Goal: Task Accomplishment & Management: Complete application form

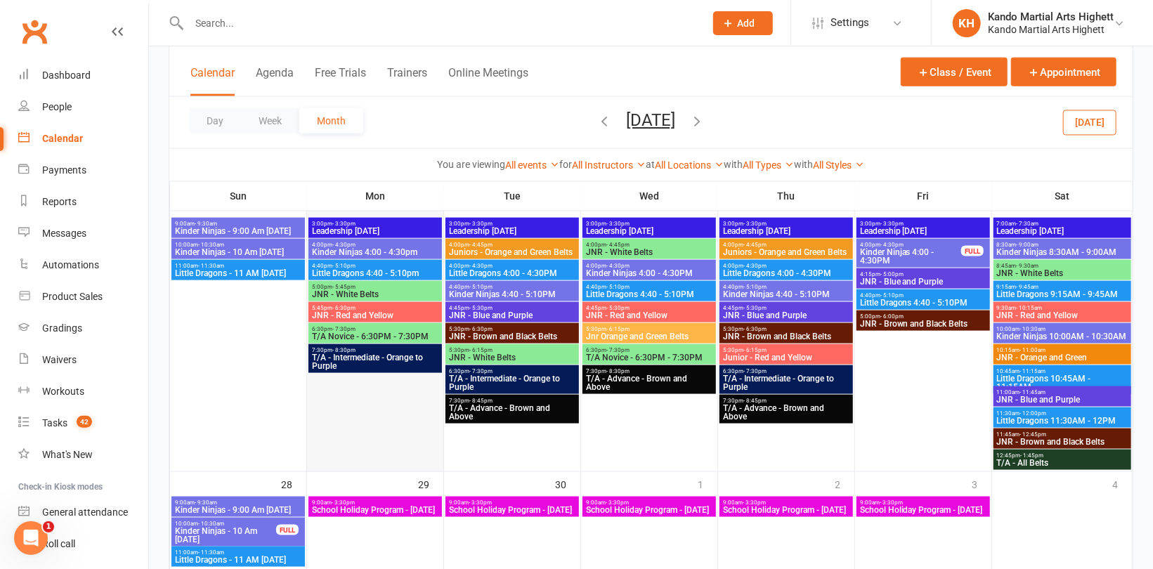
scroll to position [832, 0]
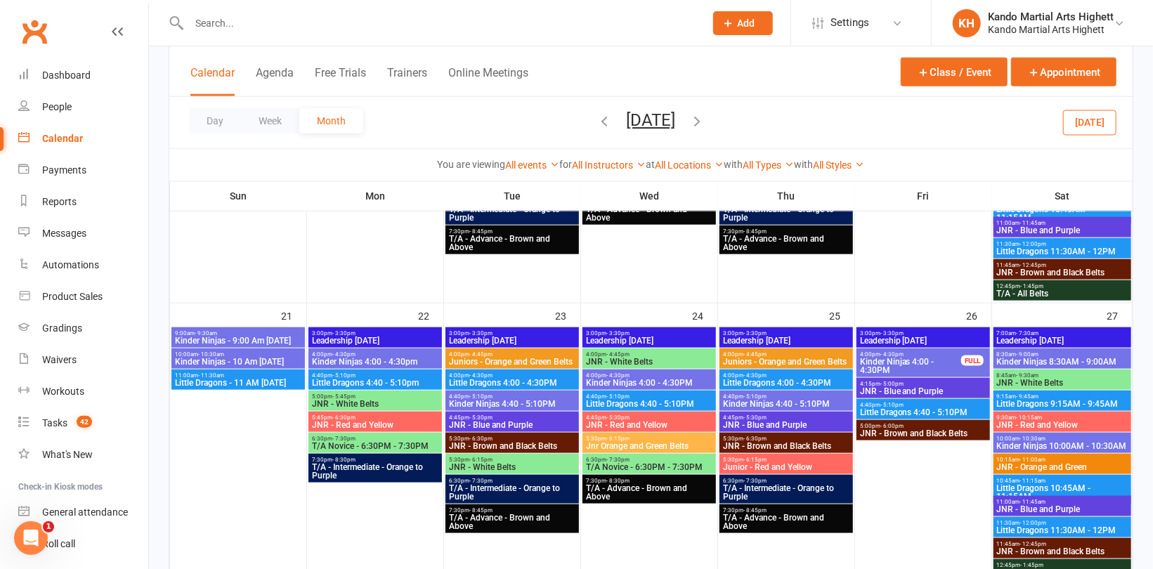
click at [1100, 119] on button "[DATE]" at bounding box center [1089, 122] width 53 height 25
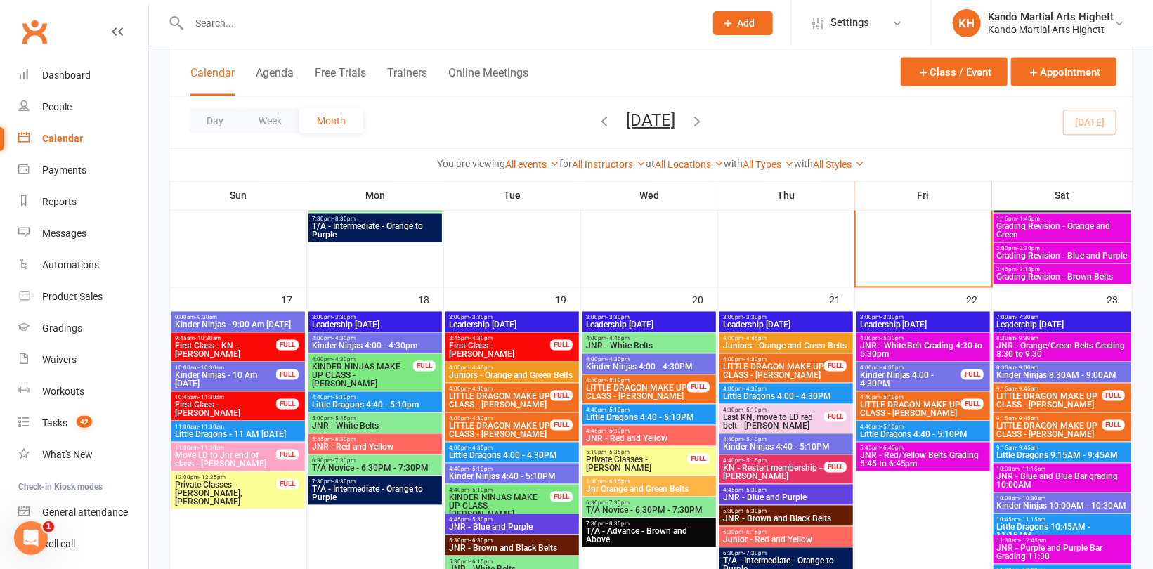
scroll to position [1339, 0]
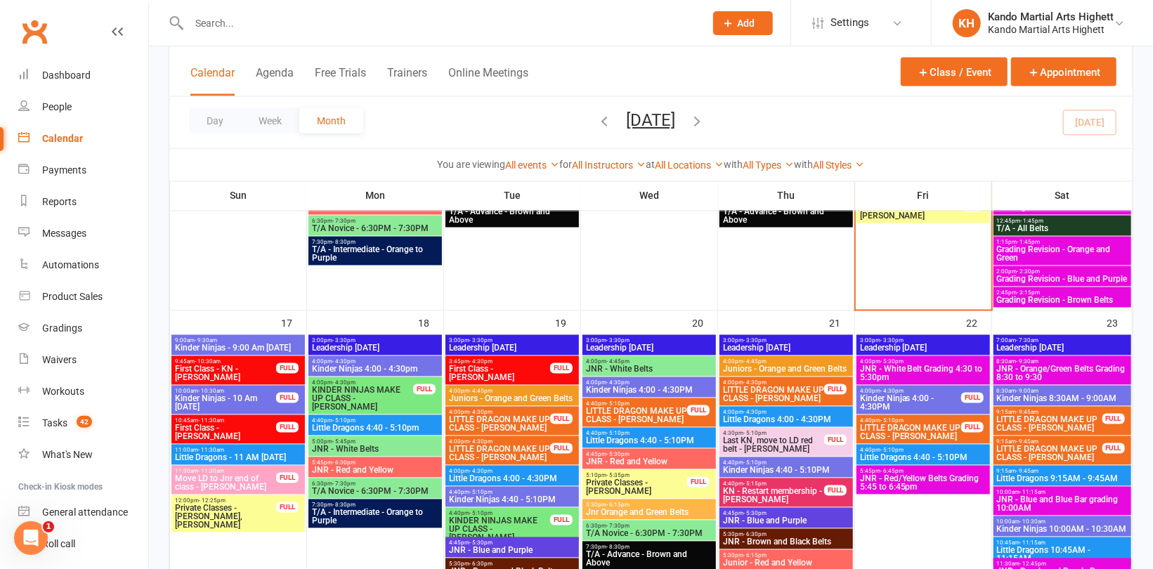
click at [525, 475] on span "Little Dragons 4:00 - 4:30PM" at bounding box center [512, 479] width 128 height 8
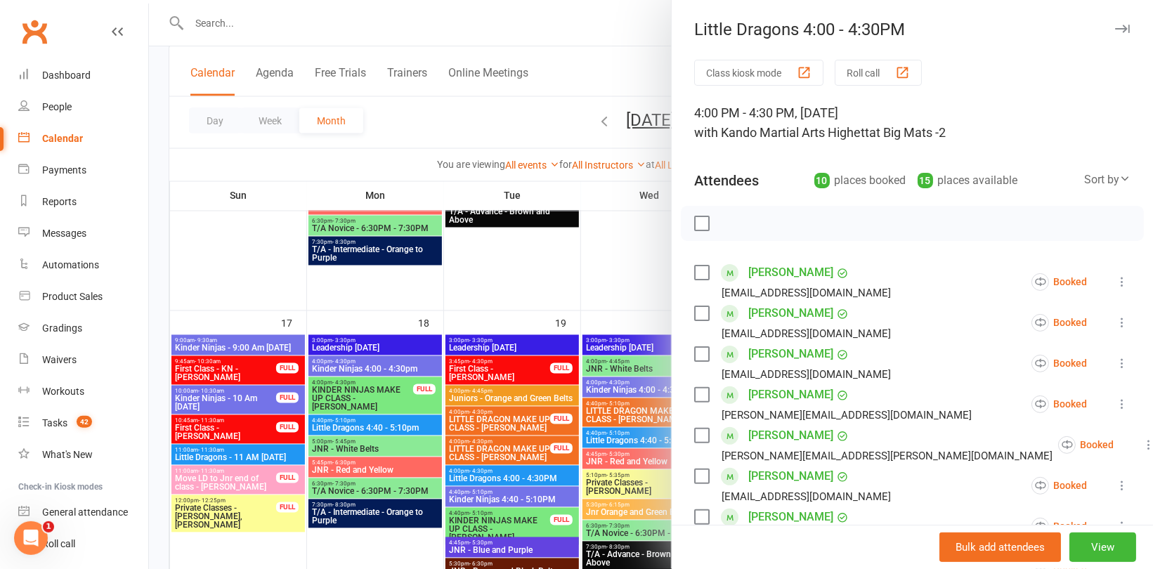
click at [492, 282] on div at bounding box center [651, 284] width 1004 height 569
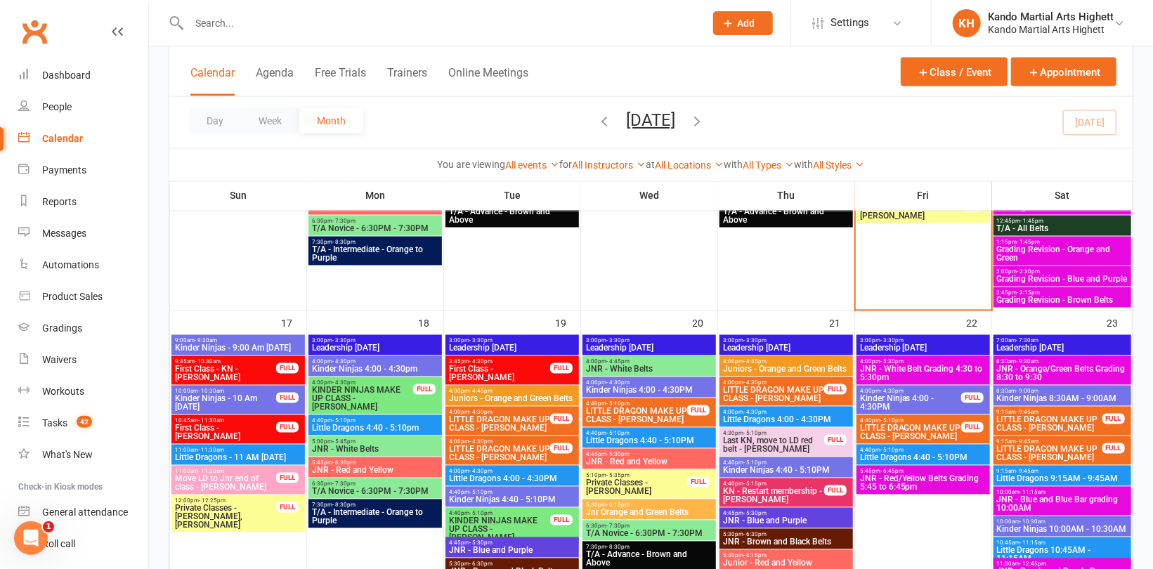
click at [746, 9] on div "Prospect Member Non-attending contact Class / event Appointment Grading event T…" at bounding box center [743, 23] width 96 height 46
click at [746, 20] on span "Add" at bounding box center [747, 23] width 18 height 11
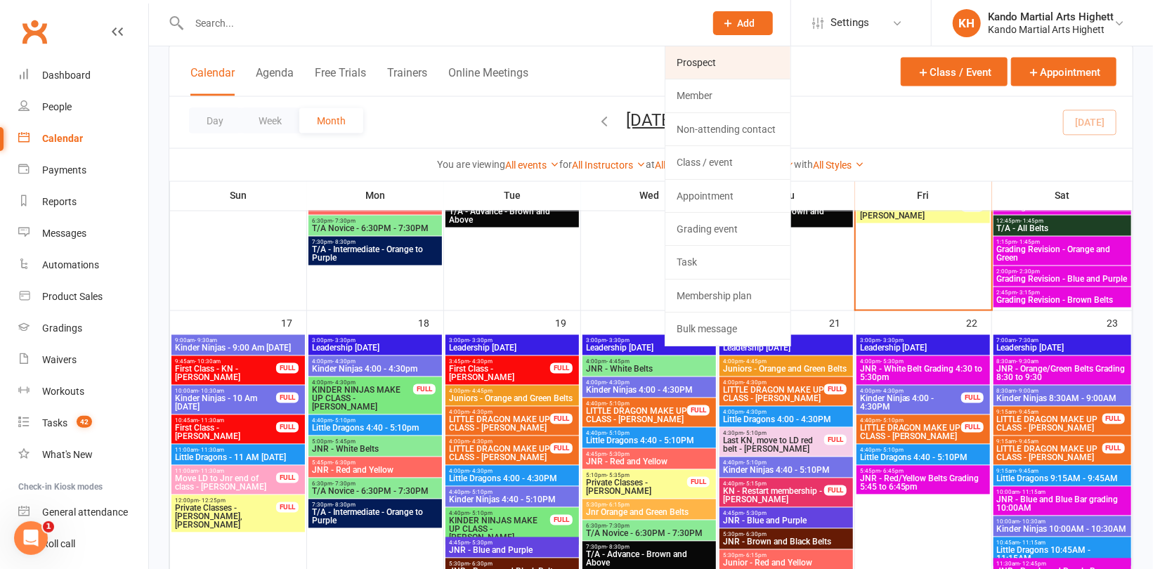
click at [715, 66] on link "Prospect" at bounding box center [727, 62] width 125 height 32
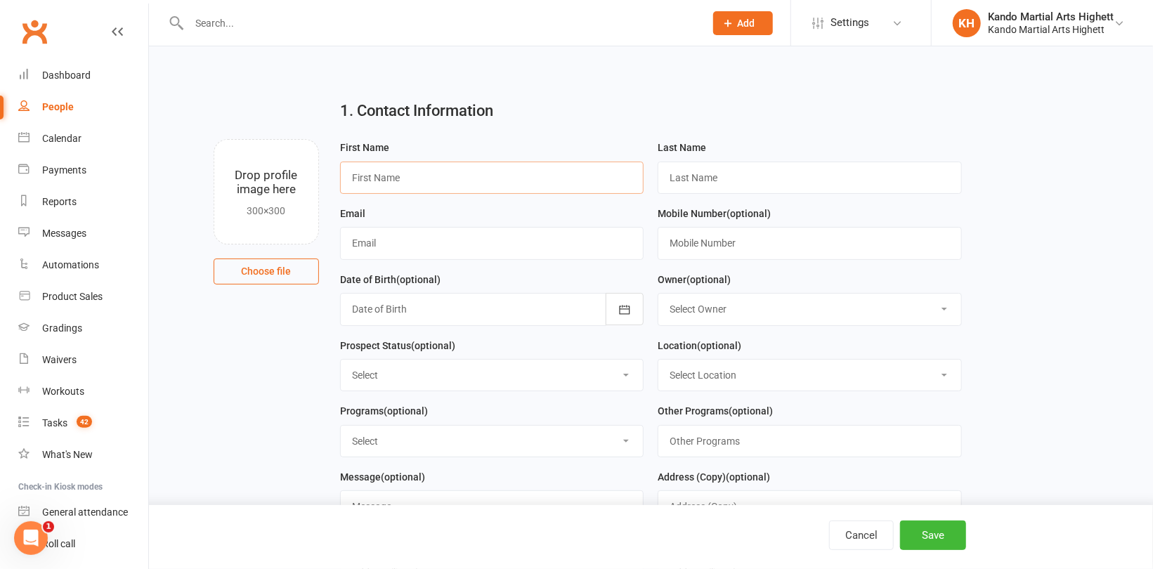
click at [440, 178] on input "text" at bounding box center [492, 178] width 304 height 32
type input "[PERSON_NAME]"
click at [830, 180] on input "text" at bounding box center [810, 178] width 304 height 32
type input "[PERSON_NAME]"
click at [557, 249] on input "text" at bounding box center [492, 243] width 304 height 32
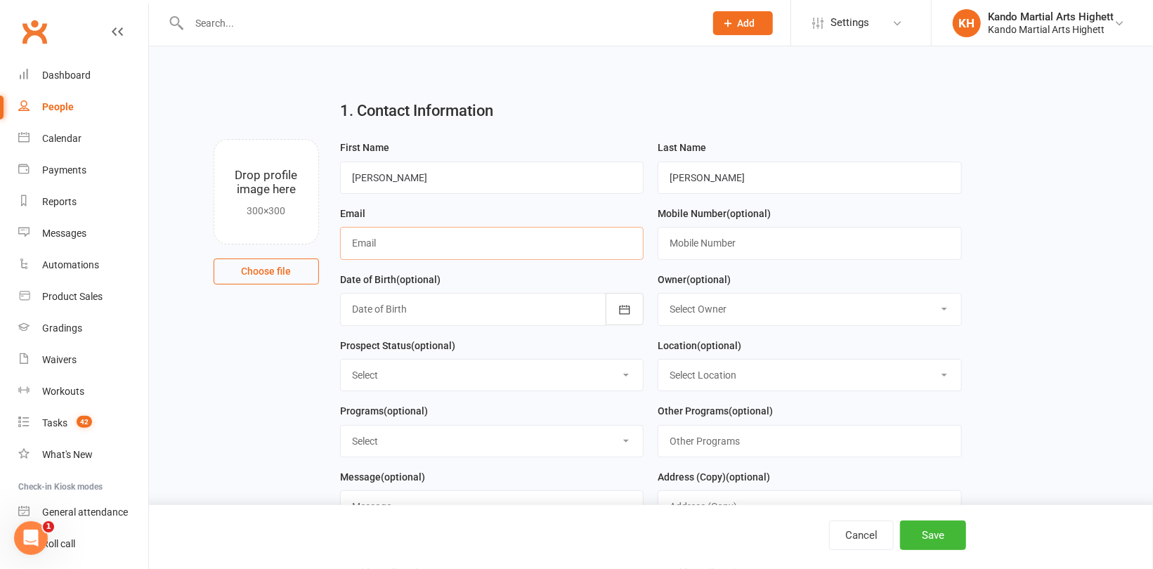
paste input "[EMAIL_ADDRESS][DOMAIN_NAME]"
type input "[EMAIL_ADDRESS][DOMAIN_NAME]"
click at [944, 542] on button "Save" at bounding box center [933, 536] width 66 height 30
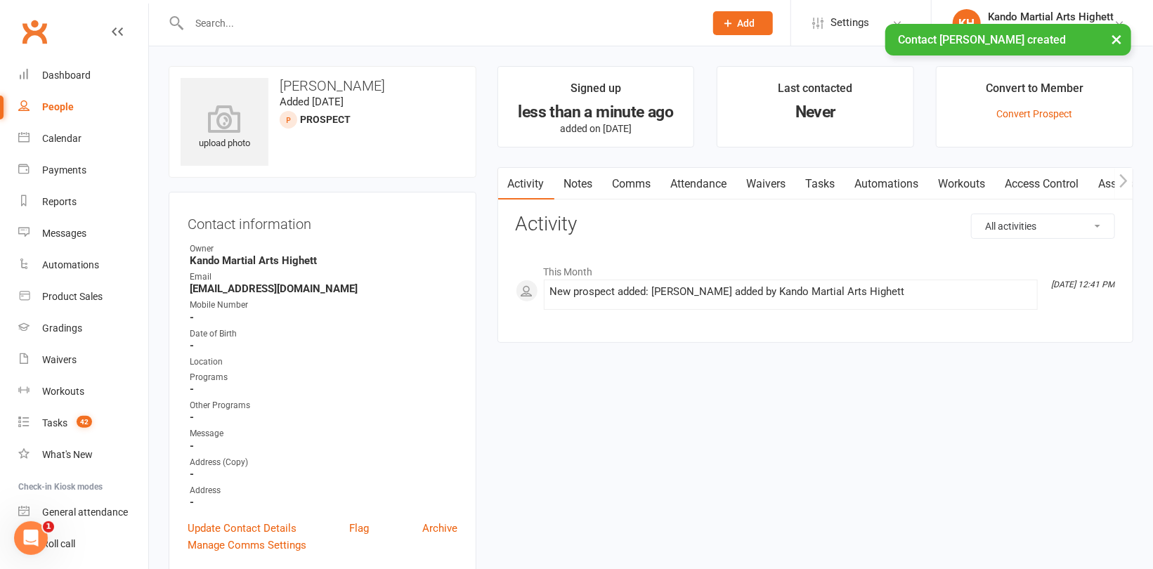
click at [58, 109] on div "People" at bounding box center [58, 106] width 32 height 11
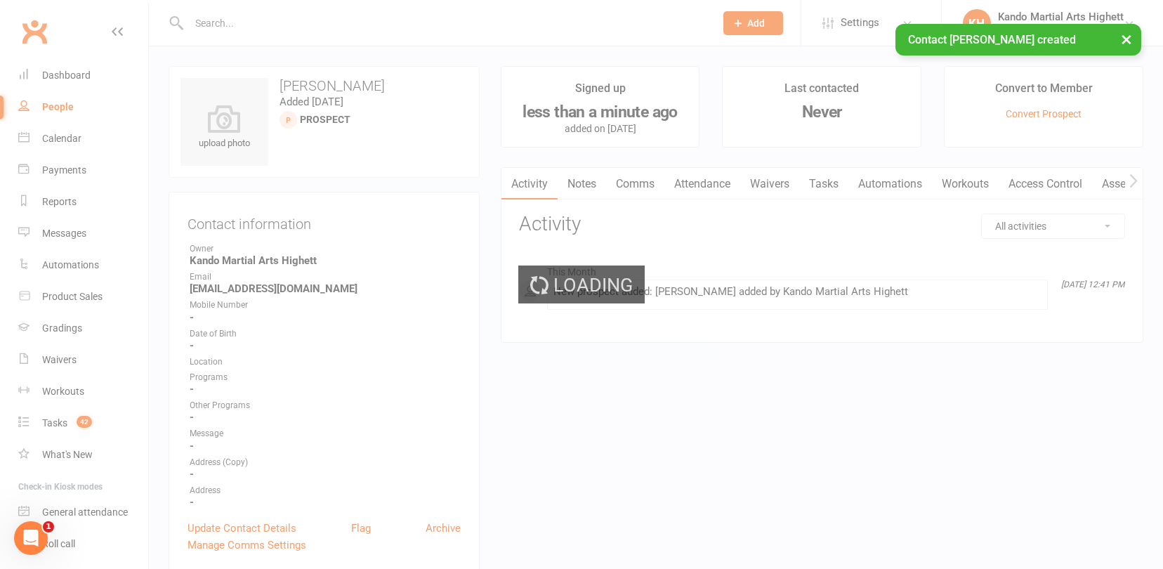
select select "100"
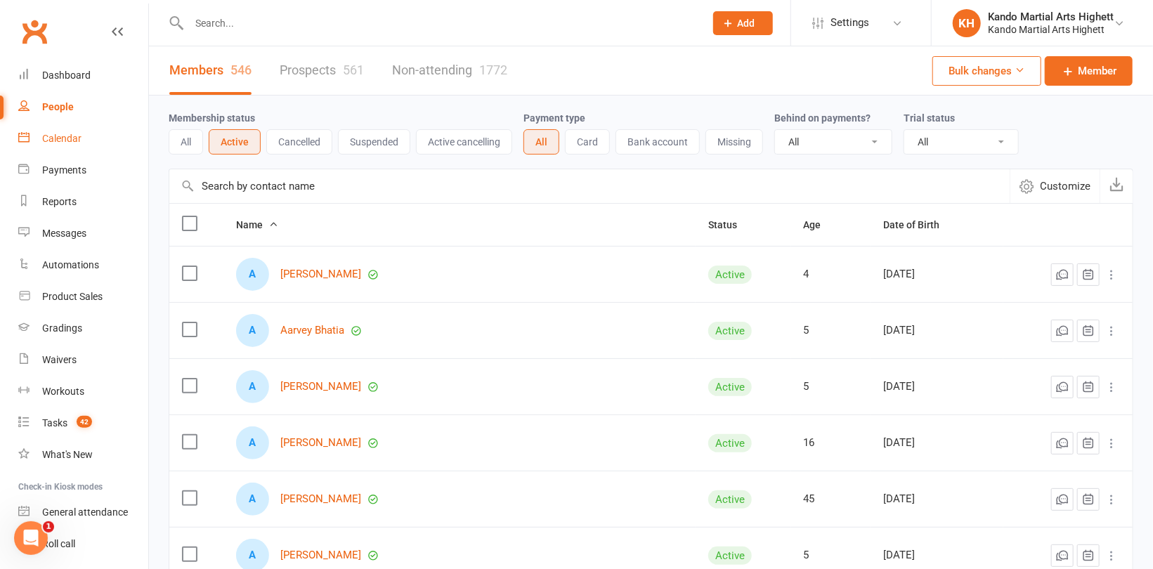
click at [65, 135] on div "Calendar" at bounding box center [61, 138] width 39 height 11
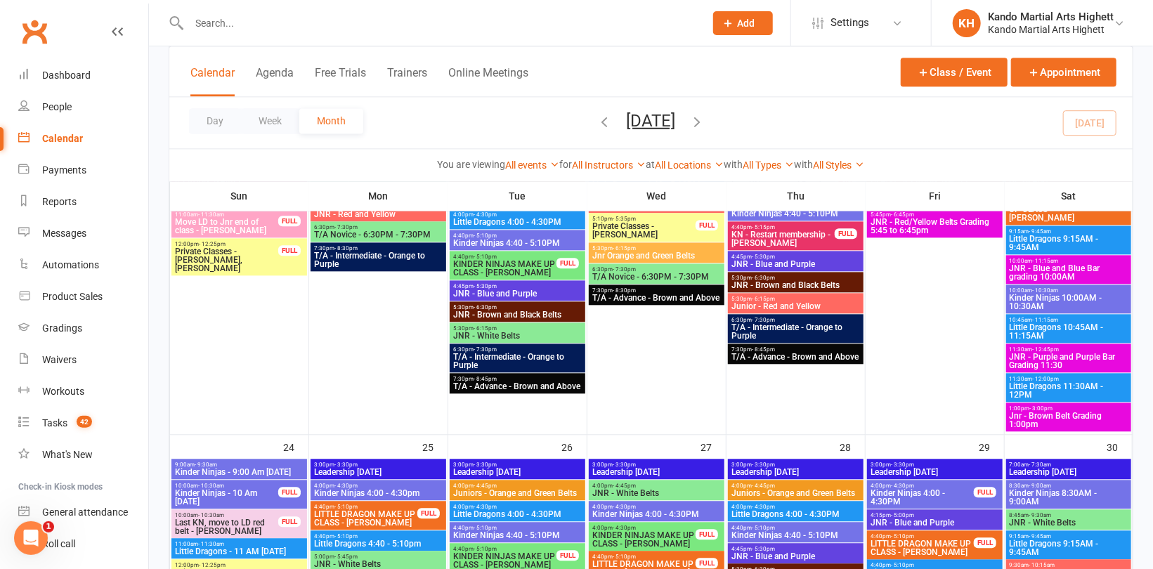
scroll to position [1756, 0]
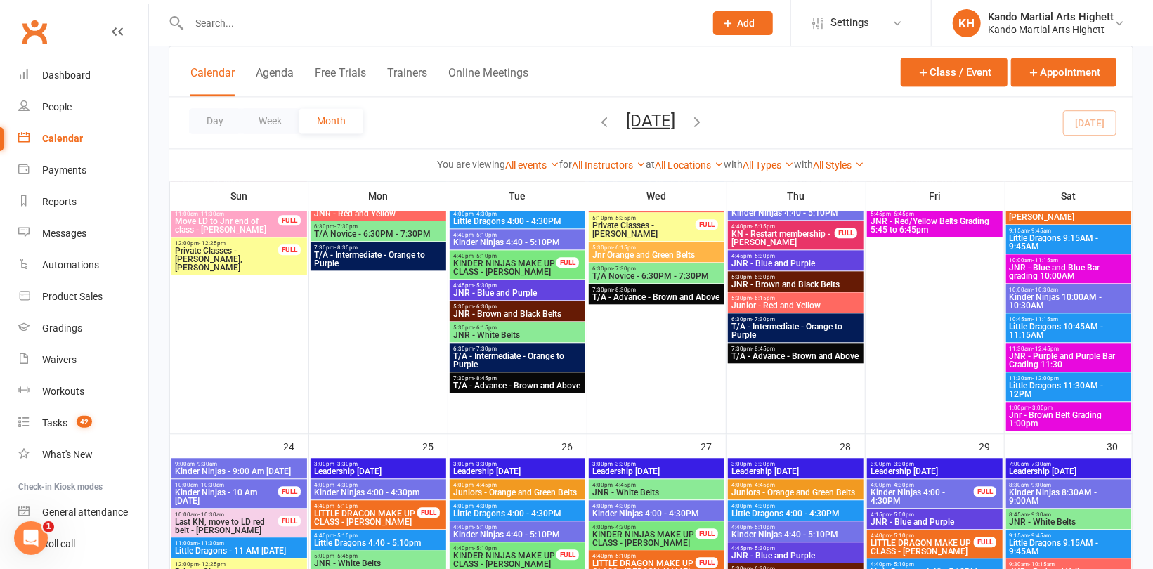
click at [1071, 271] on span "JNR - Blue and Blue Bar grading 10:00AM" at bounding box center [1068, 271] width 119 height 17
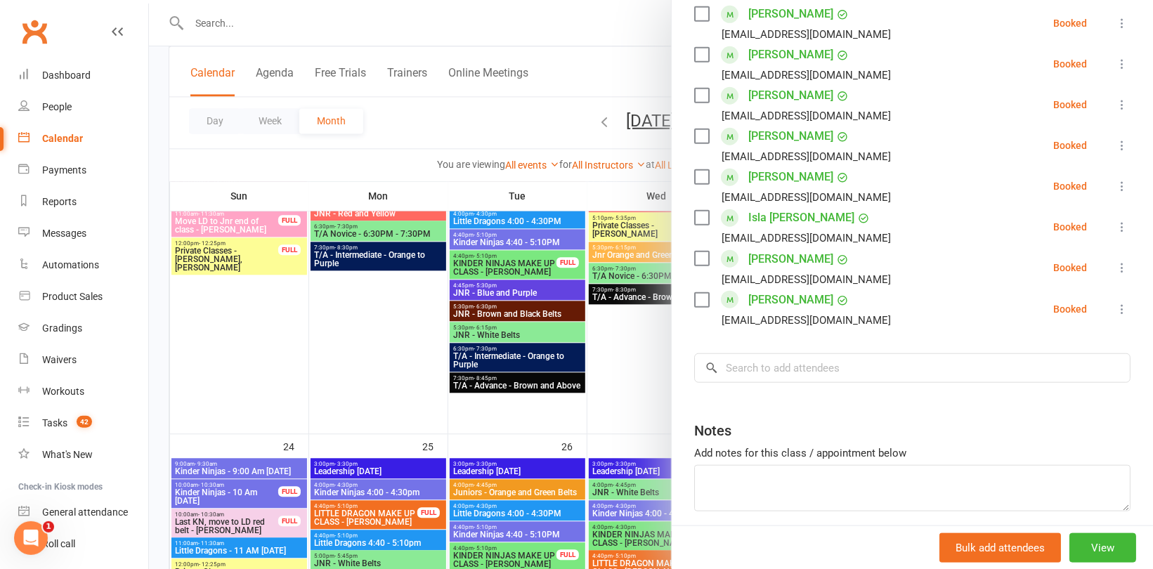
scroll to position [632, 0]
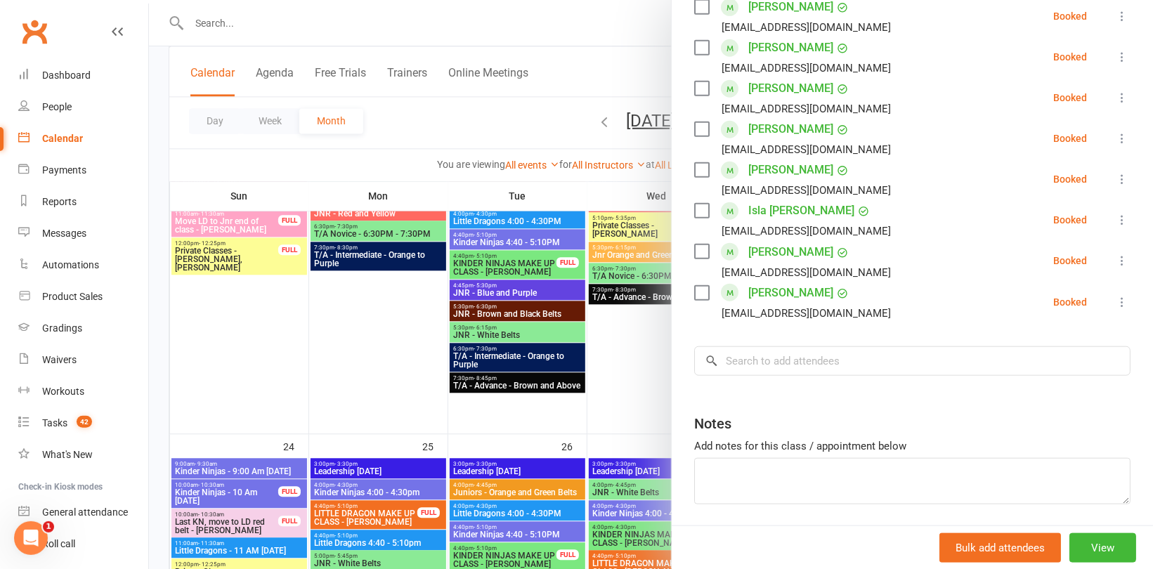
click at [554, 163] on div at bounding box center [651, 284] width 1004 height 569
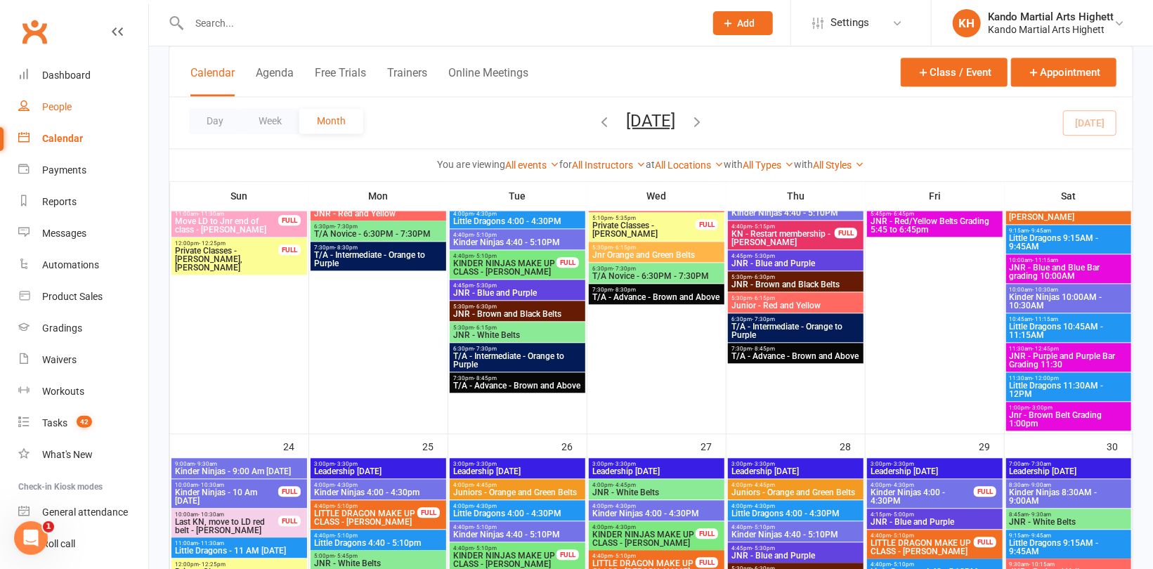
click at [64, 105] on div "People" at bounding box center [57, 106] width 30 height 11
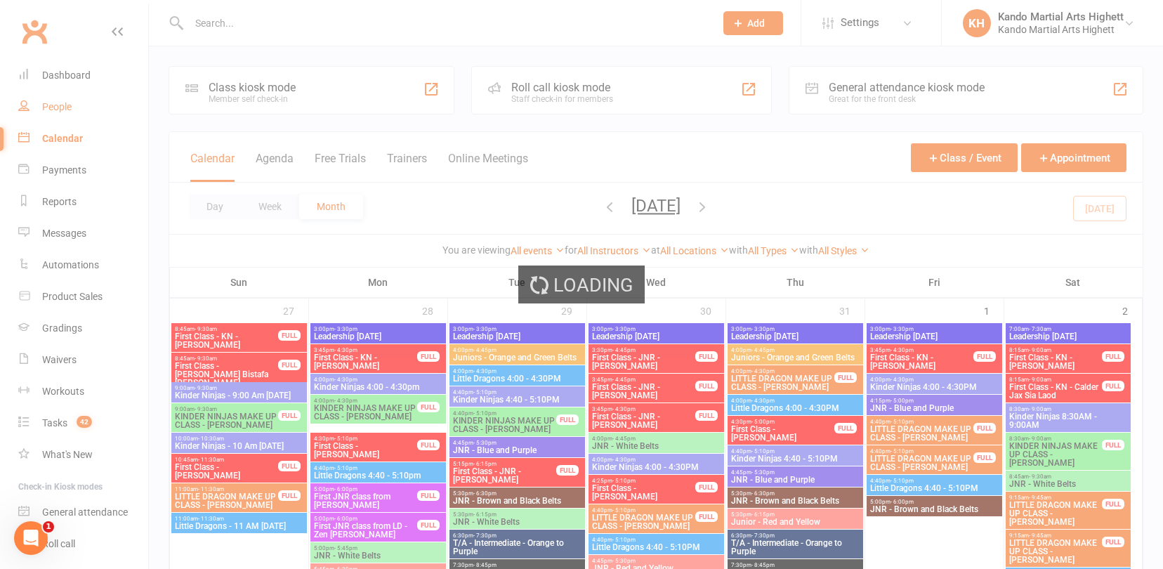
select select "100"
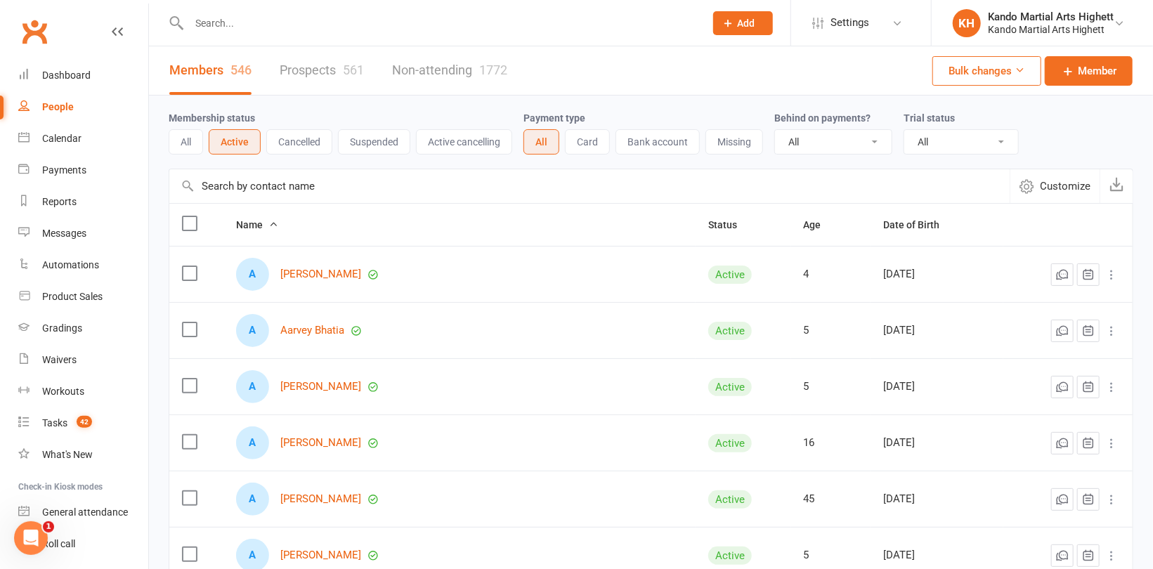
click at [233, 31] on input "text" at bounding box center [440, 23] width 510 height 20
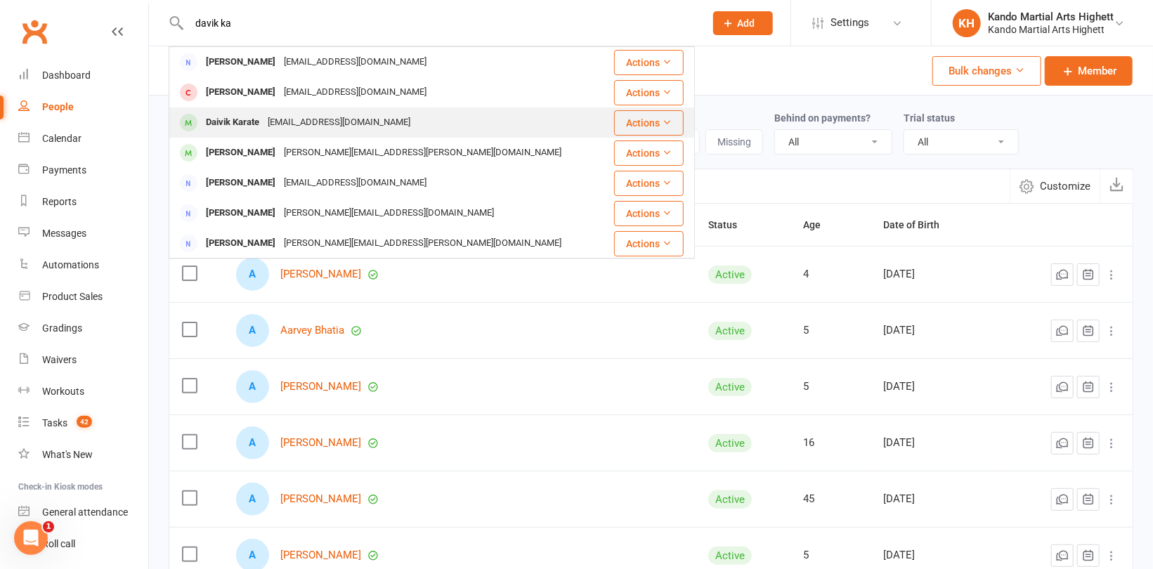
type input "davik ka"
click at [247, 123] on div "Daivik Karate" at bounding box center [233, 122] width 62 height 20
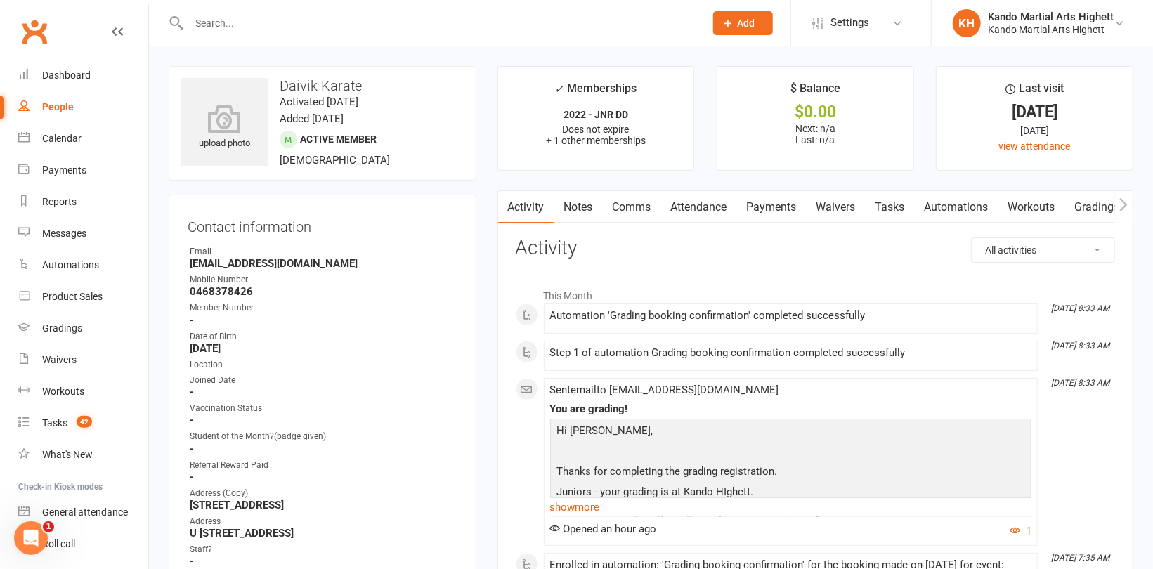
scroll to position [211, 0]
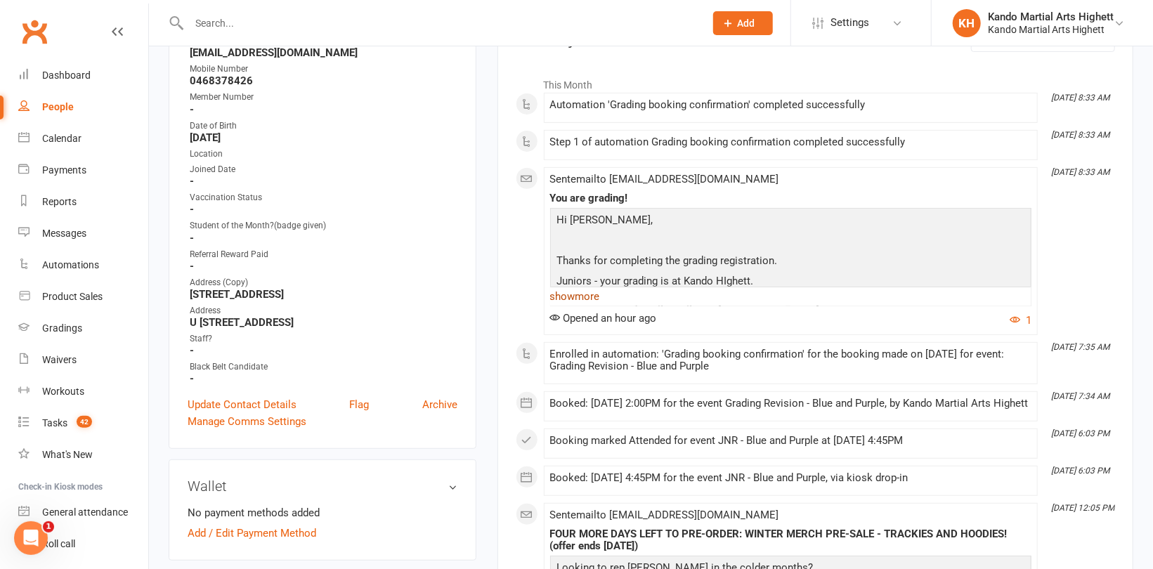
click at [588, 290] on link "show more" at bounding box center [790, 297] width 481 height 20
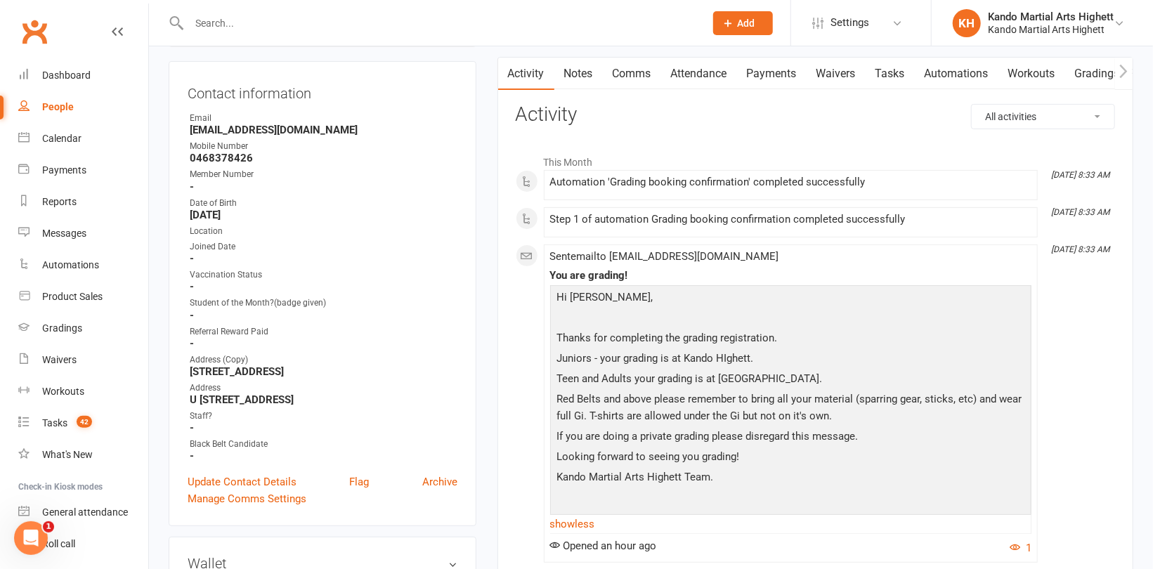
scroll to position [70, 0]
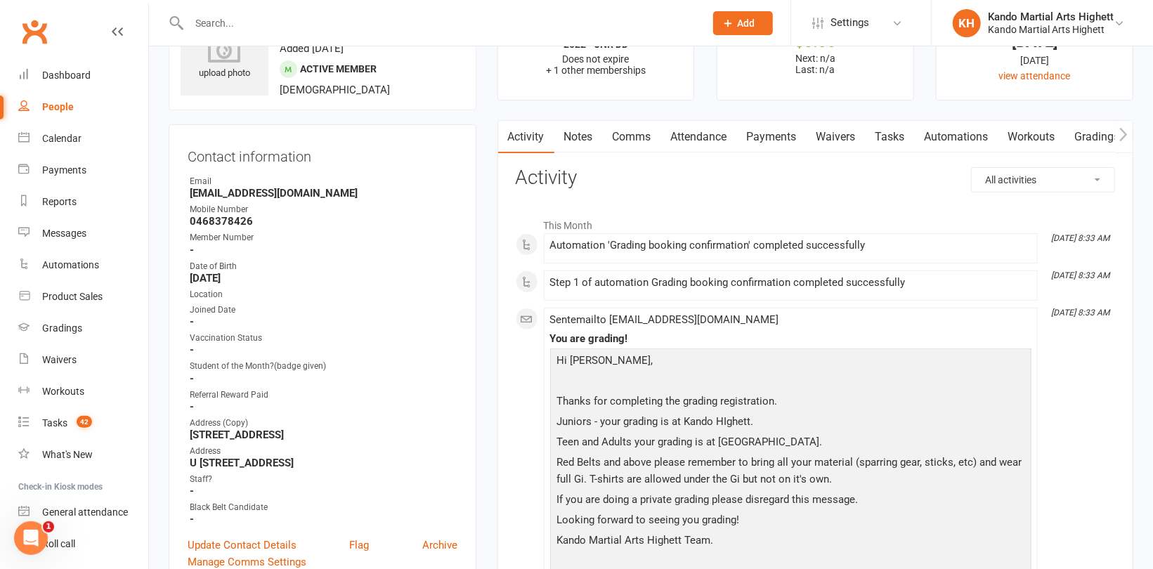
click at [686, 136] on link "Attendance" at bounding box center [699, 137] width 76 height 32
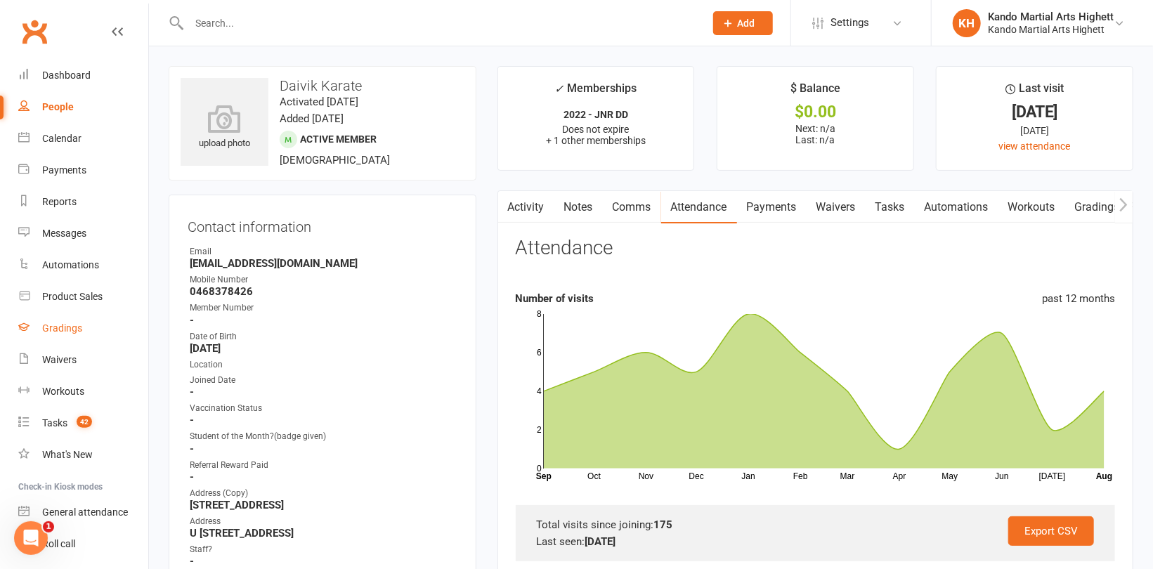
click at [61, 327] on div "Gradings" at bounding box center [62, 327] width 40 height 11
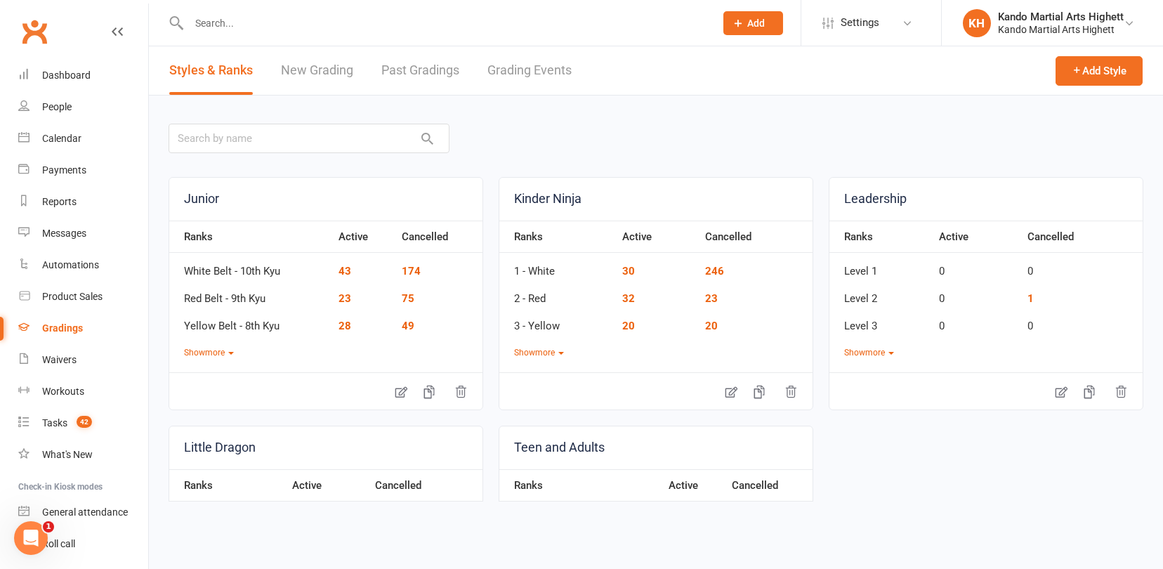
click at [537, 73] on link "Grading Events" at bounding box center [530, 70] width 84 height 48
select select "100"
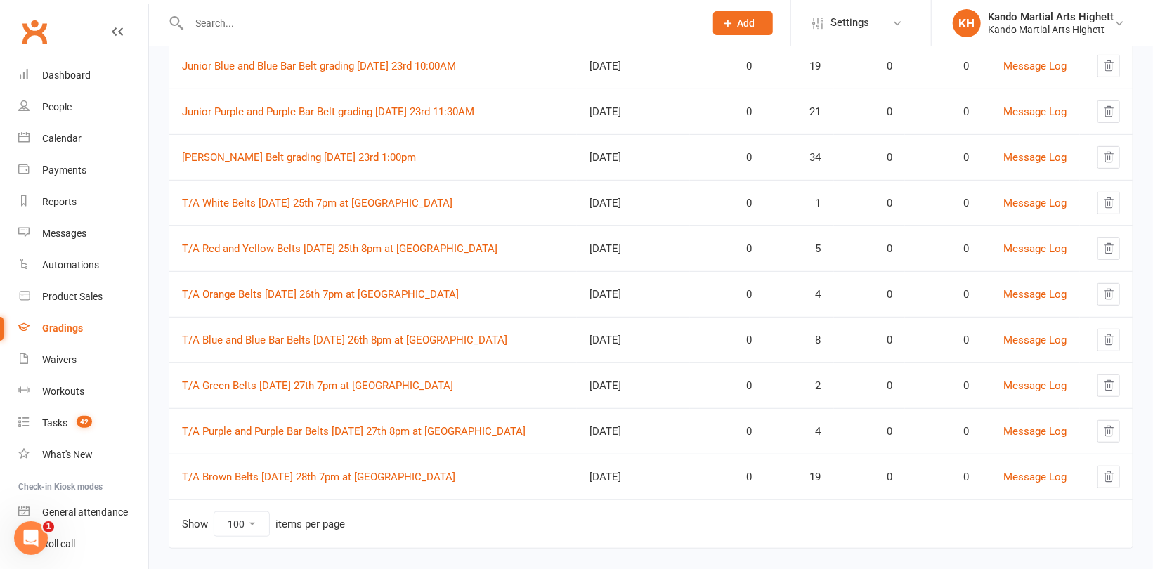
scroll to position [336, 0]
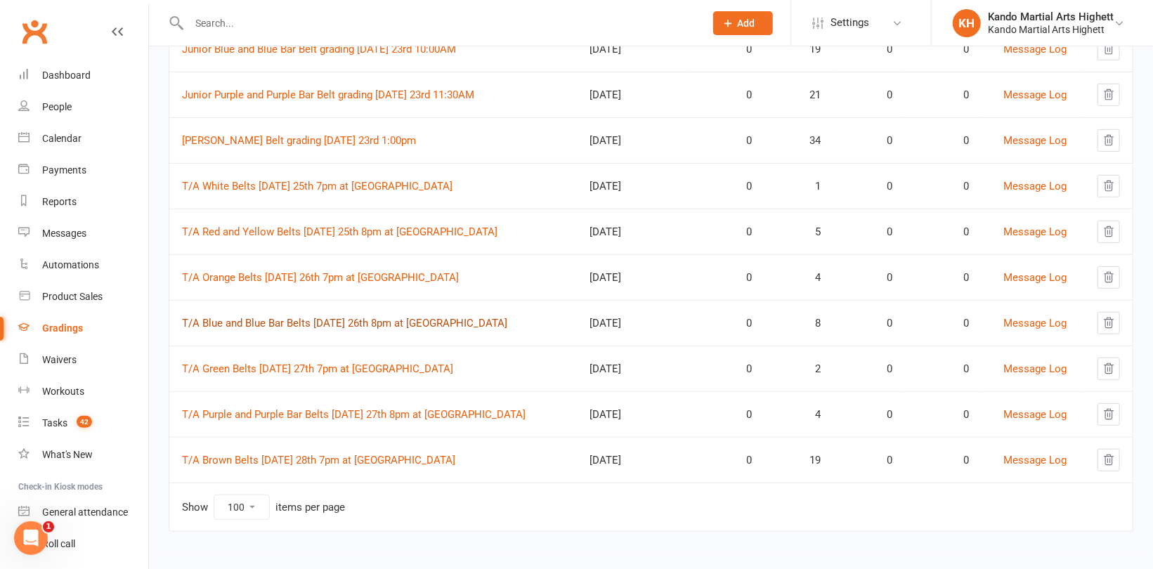
click at [281, 322] on link "T/A Blue and Blue Bar Belts [DATE] 26th 8pm at [GEOGRAPHIC_DATA]" at bounding box center [344, 323] width 325 height 13
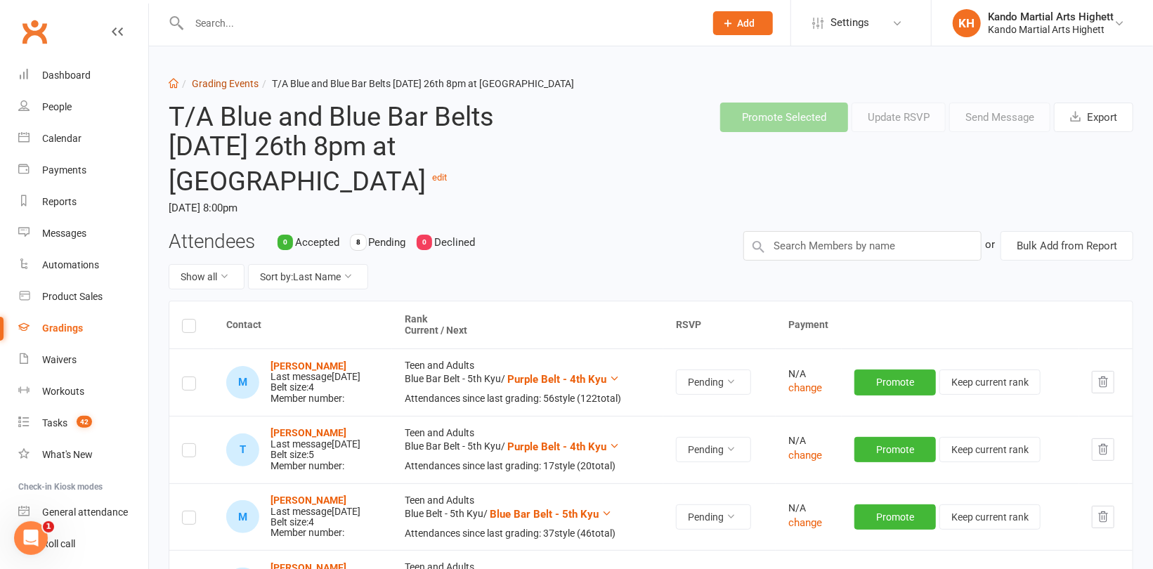
click at [235, 81] on link "Grading Events" at bounding box center [225, 83] width 67 height 11
select select "100"
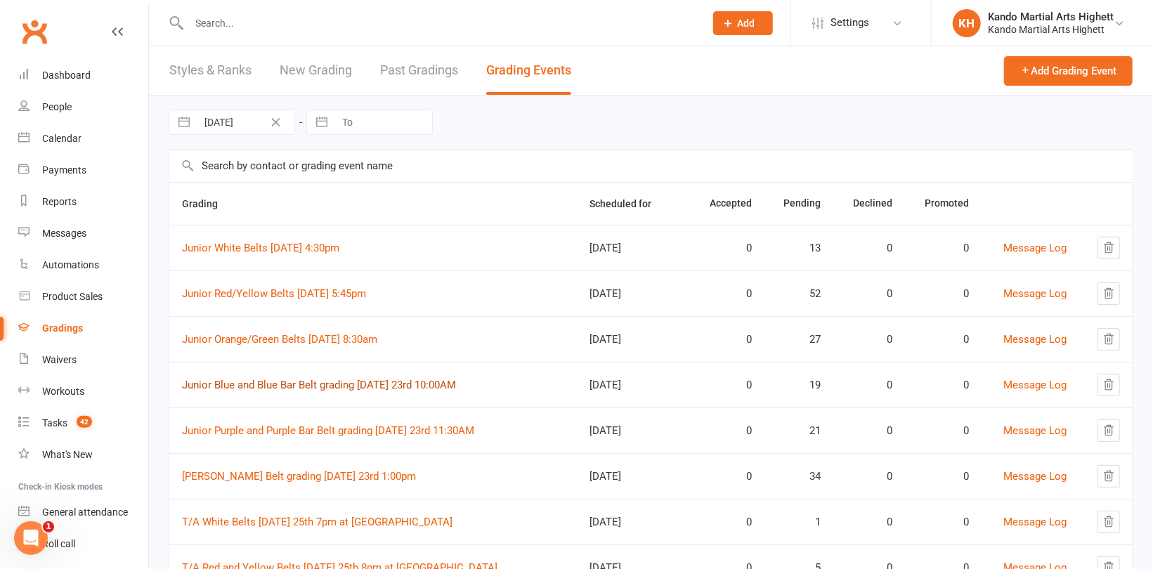
click at [317, 381] on link "Junior Blue and Blue Bar Belt grading [DATE] 23rd 10:00AM" at bounding box center [319, 385] width 274 height 13
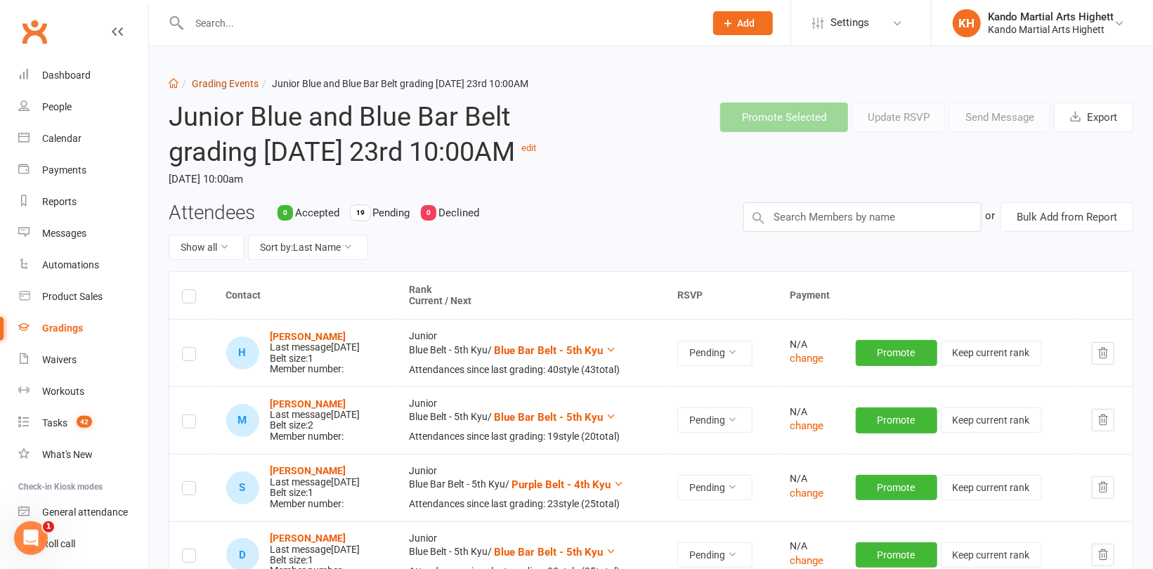
click at [223, 82] on link "Grading Events" at bounding box center [225, 83] width 67 height 11
select select "100"
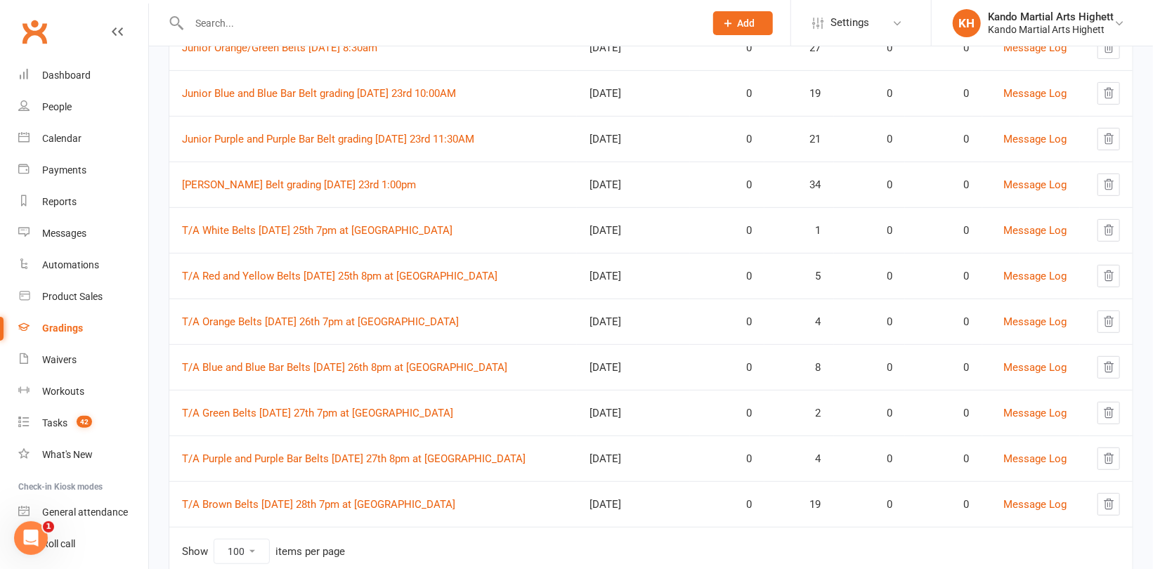
scroll to position [336, 0]
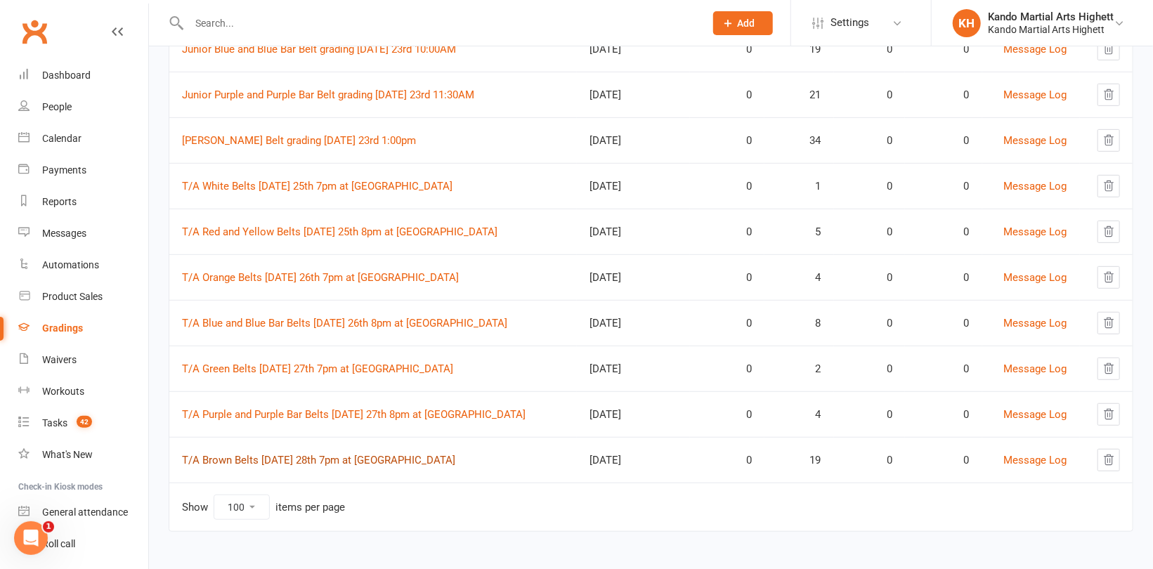
drag, startPoint x: 280, startPoint y: 459, endPoint x: 276, endPoint y: 449, distance: 10.4
click at [279, 459] on link "T/A Brown Belts [DATE] 28th 7pm at [GEOGRAPHIC_DATA]" at bounding box center [318, 460] width 273 height 13
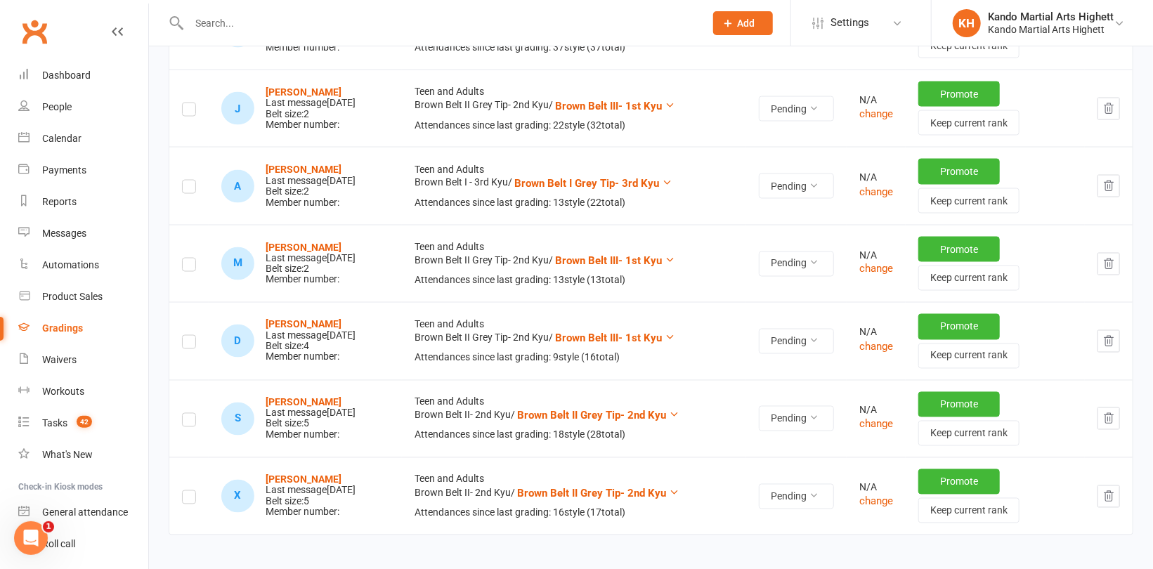
scroll to position [1265, 0]
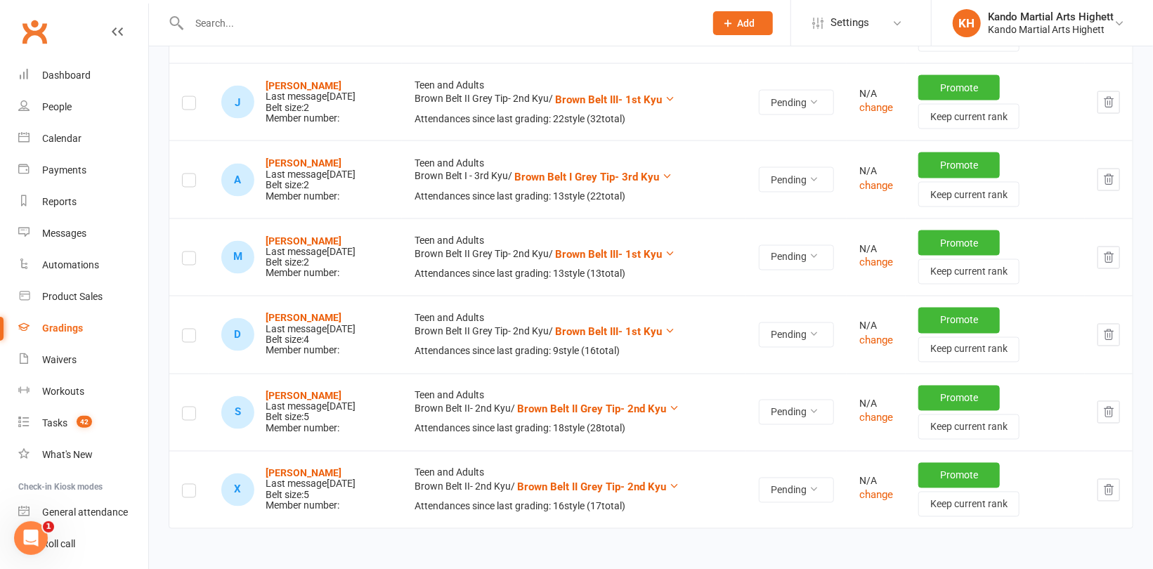
click at [1107, 175] on icon "button" at bounding box center [1108, 180] width 9 height 10
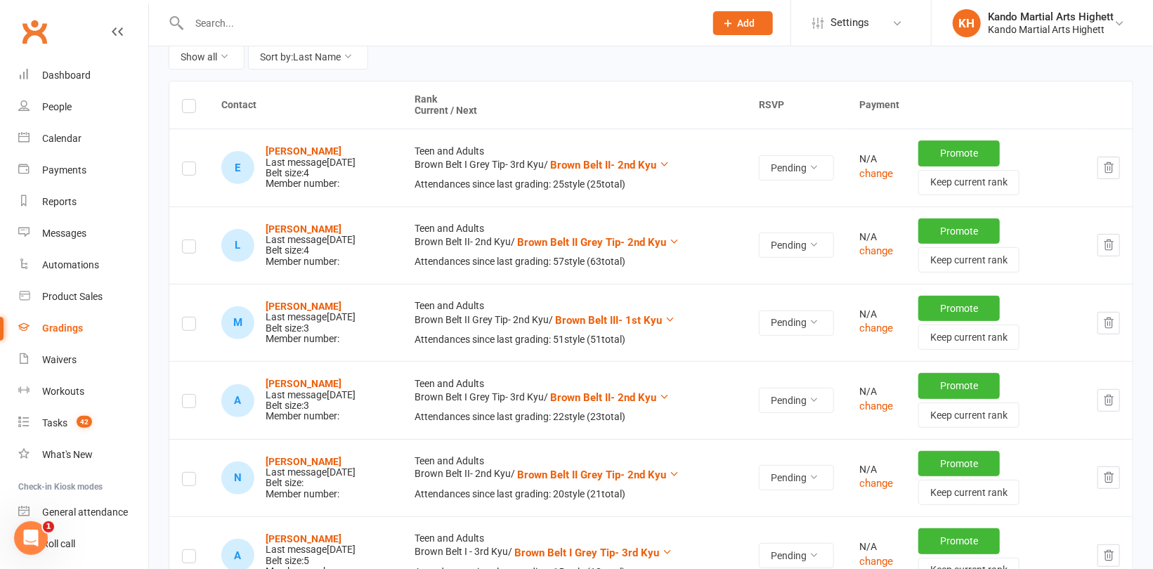
scroll to position [0, 0]
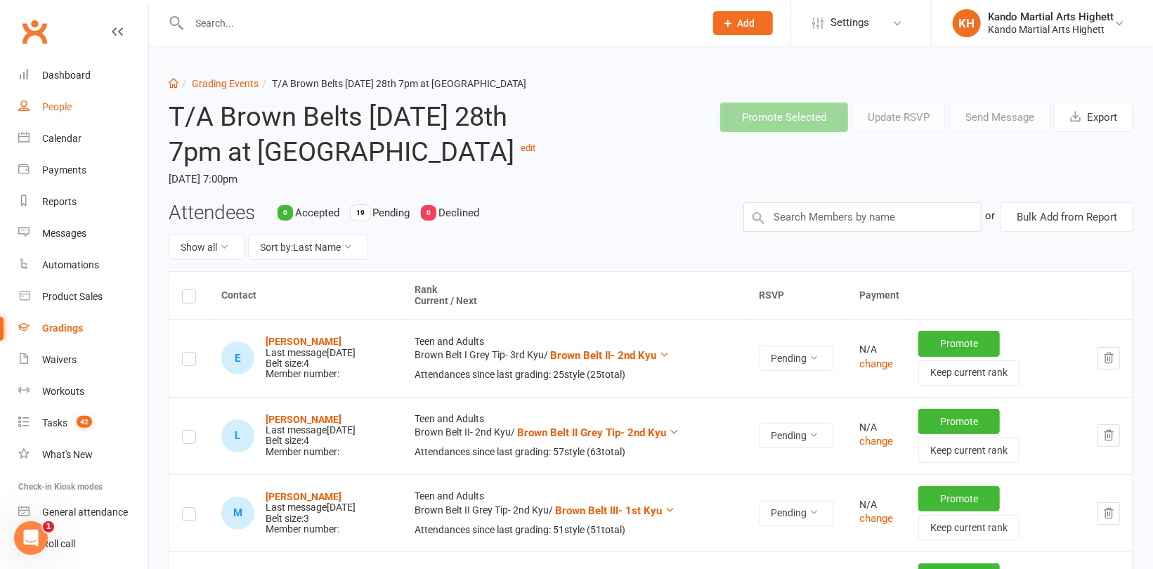
click at [65, 101] on div "People" at bounding box center [57, 106] width 30 height 11
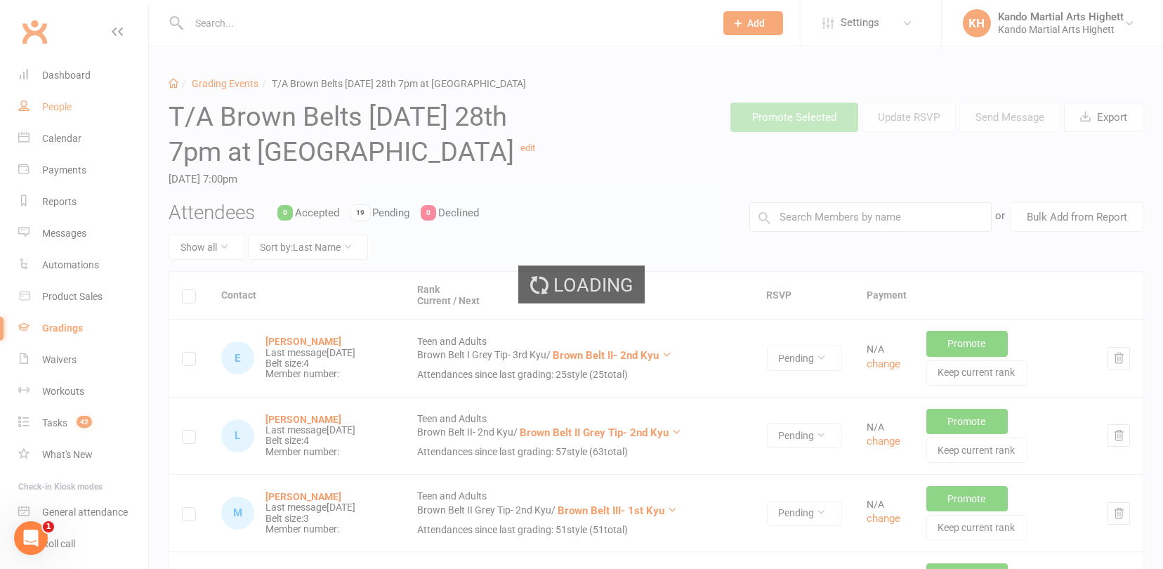
select select "100"
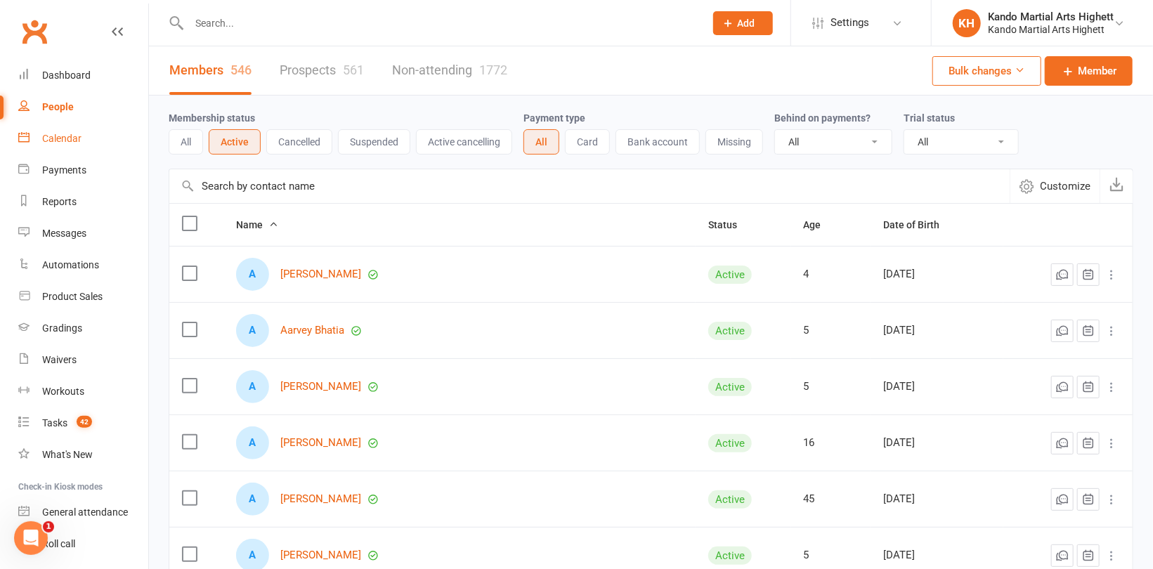
click at [40, 138] on link "Calendar" at bounding box center [83, 139] width 130 height 32
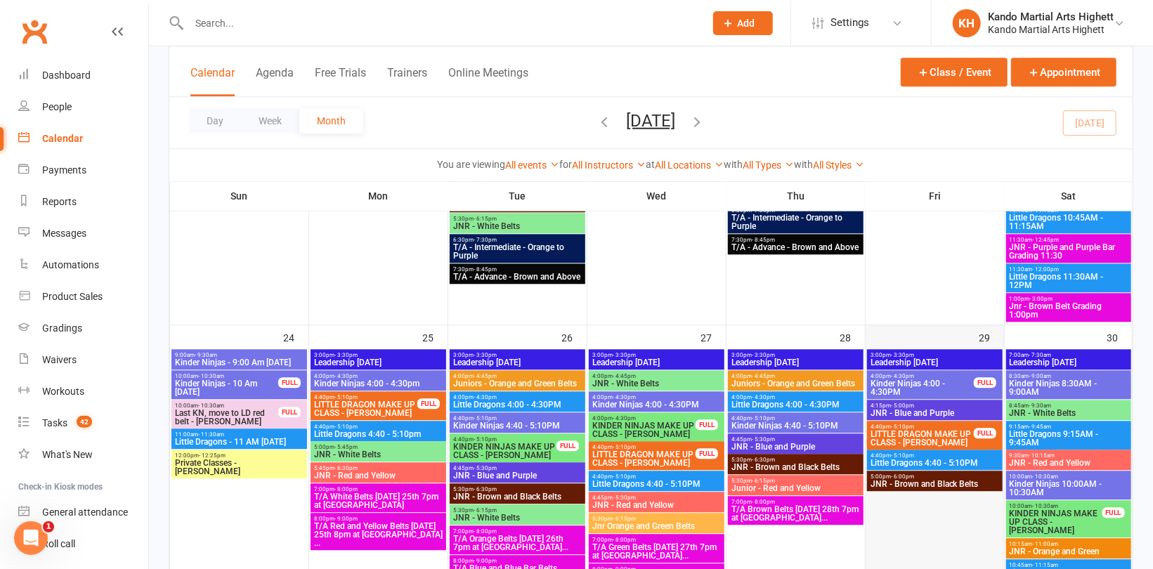
scroll to position [2037, 0]
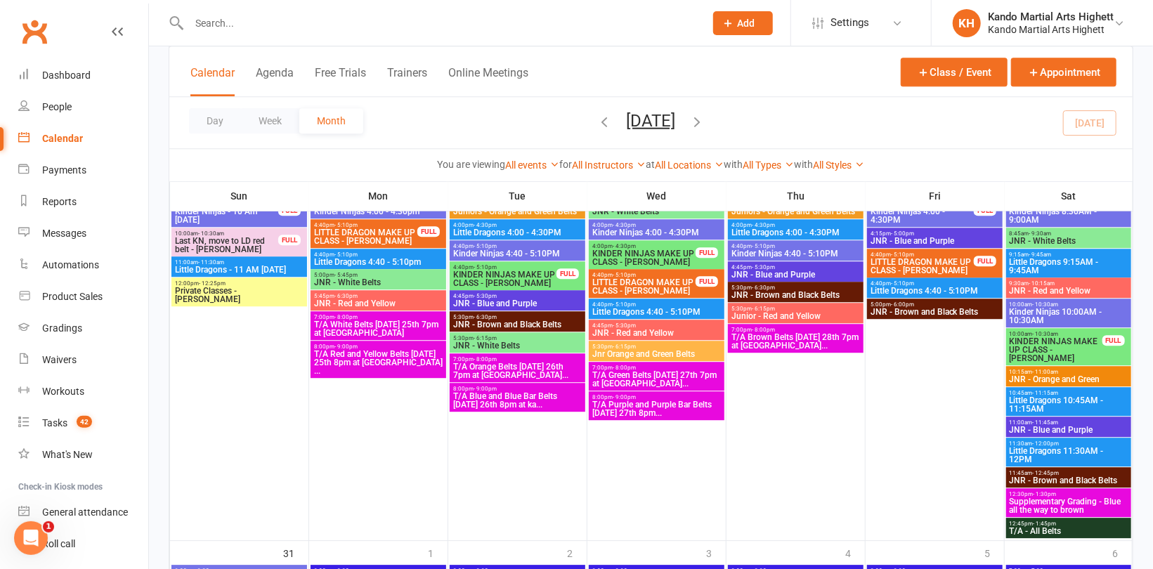
click at [815, 338] on span "T/A Brown Belts [DATE] 28th 7pm at [GEOGRAPHIC_DATA]..." at bounding box center [796, 341] width 130 height 17
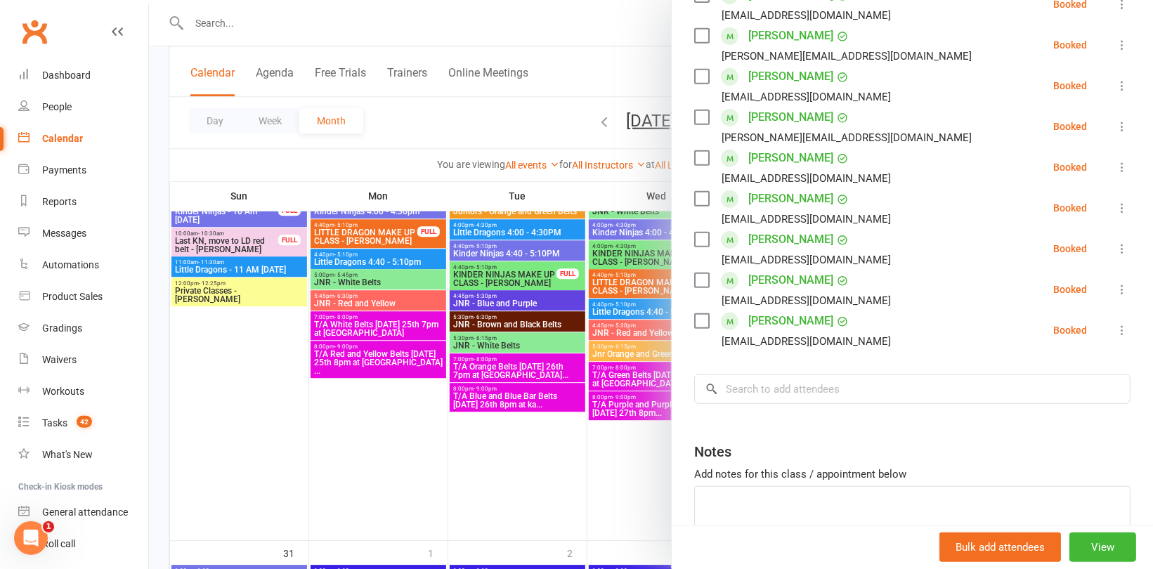
scroll to position [436, 0]
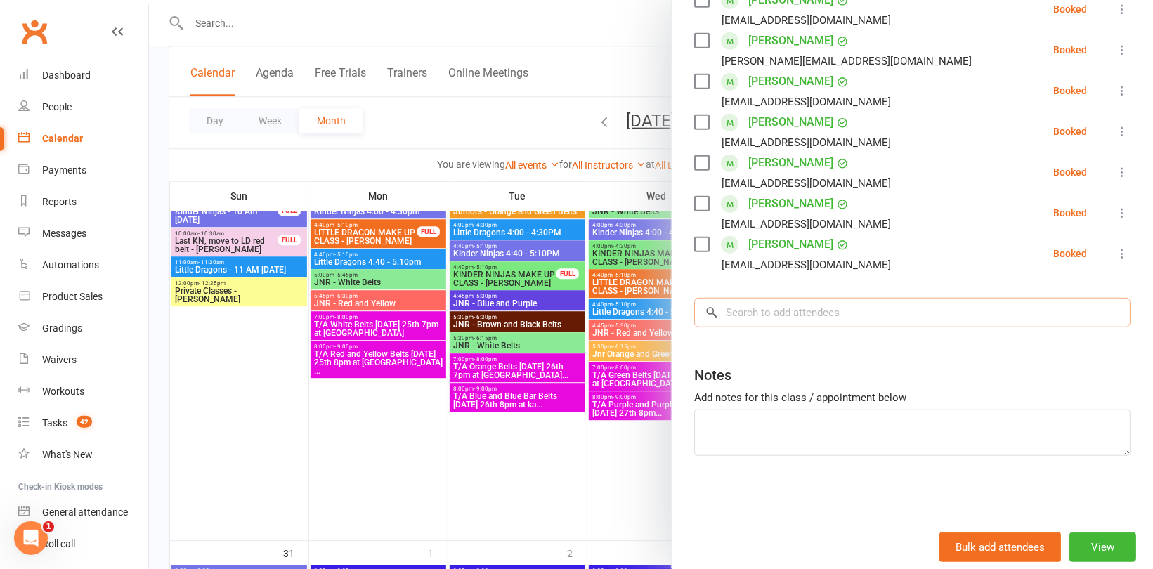
click at [780, 304] on input "search" at bounding box center [912, 313] width 436 height 30
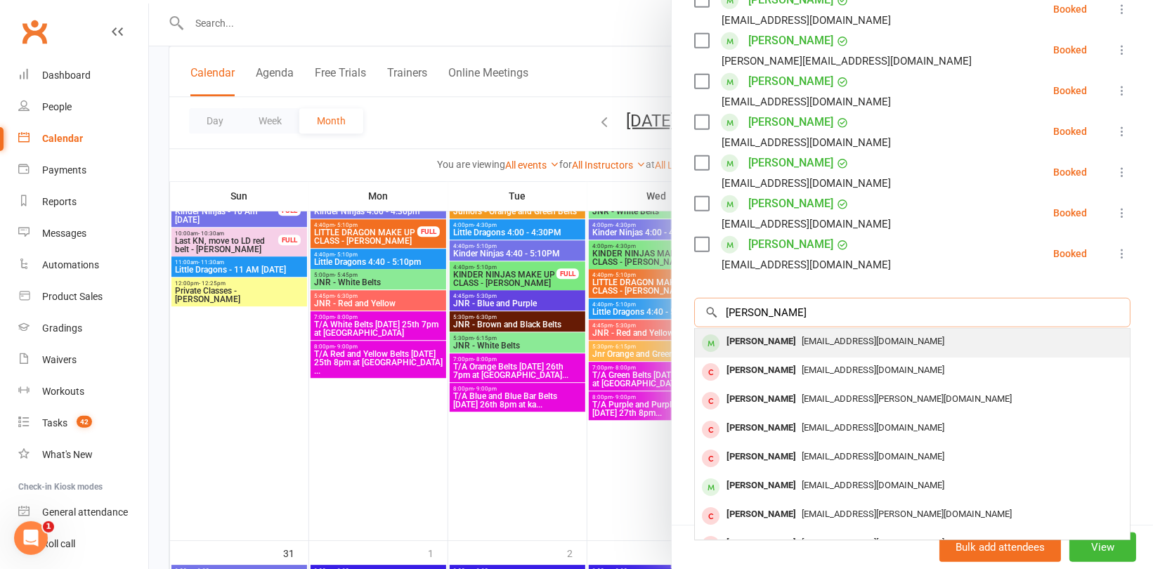
type input "[PERSON_NAME]"
click at [802, 342] on span "[EMAIL_ADDRESS][DOMAIN_NAME]" at bounding box center [873, 341] width 143 height 11
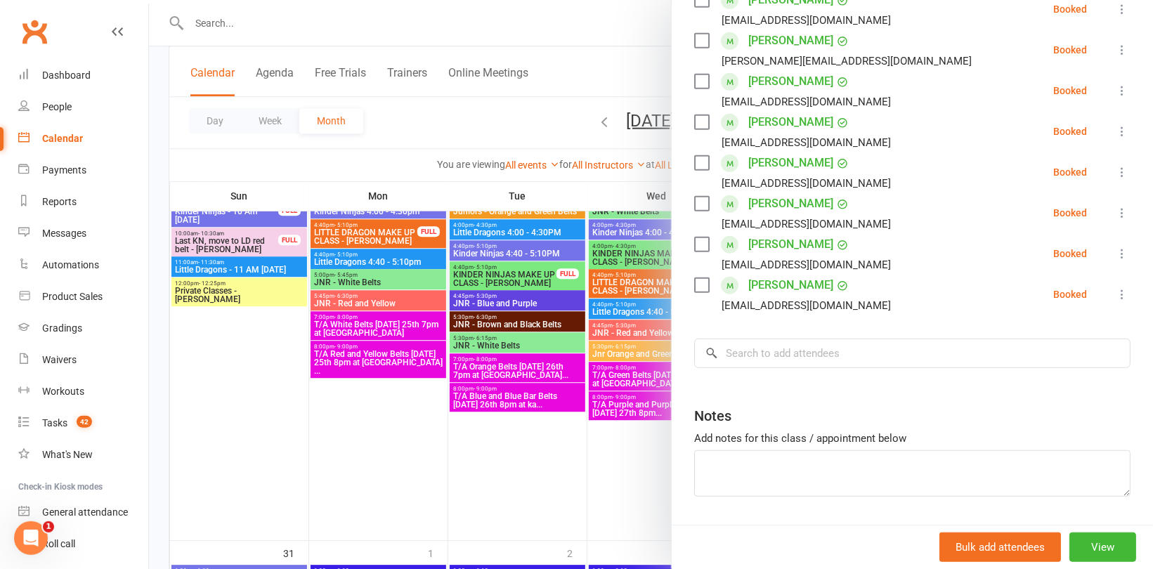
click at [377, 154] on div at bounding box center [651, 284] width 1004 height 569
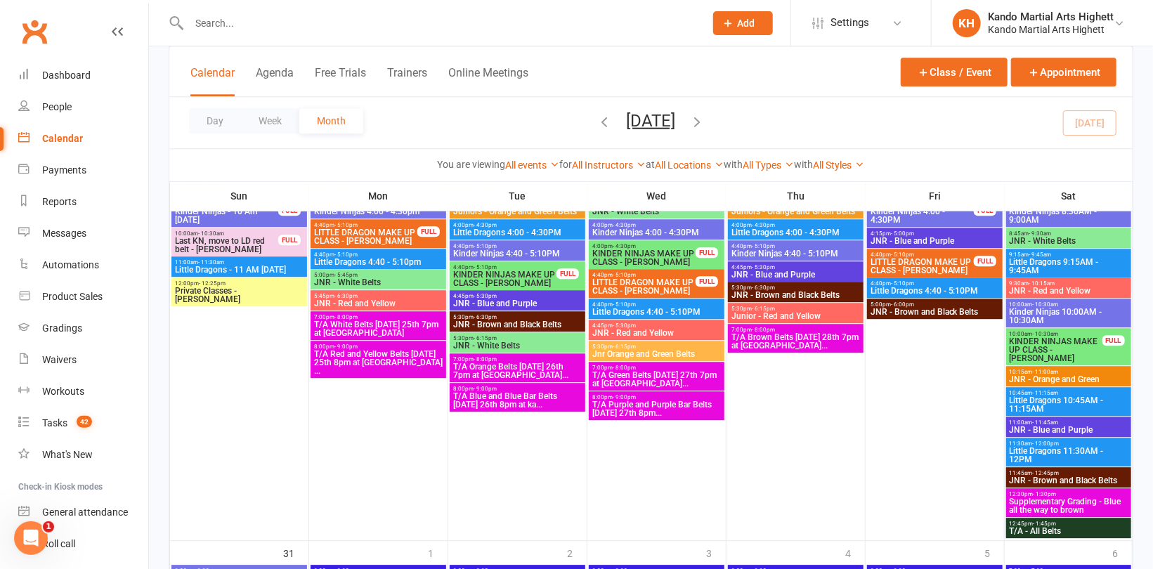
click at [1052, 491] on span "- 1:30pm" at bounding box center [1044, 494] width 23 height 6
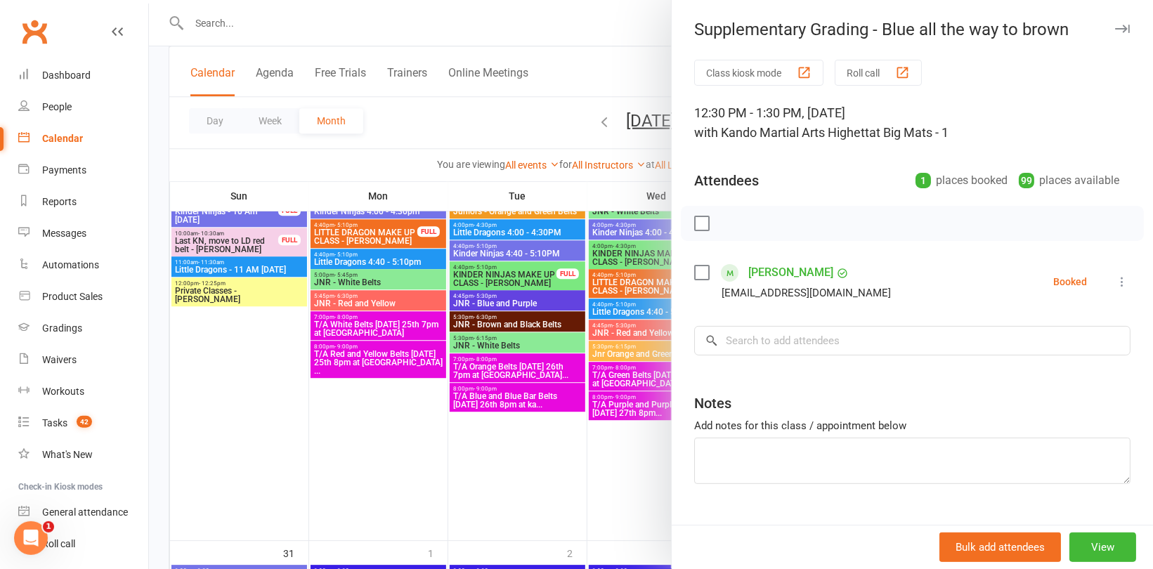
click at [619, 473] on div at bounding box center [651, 284] width 1004 height 569
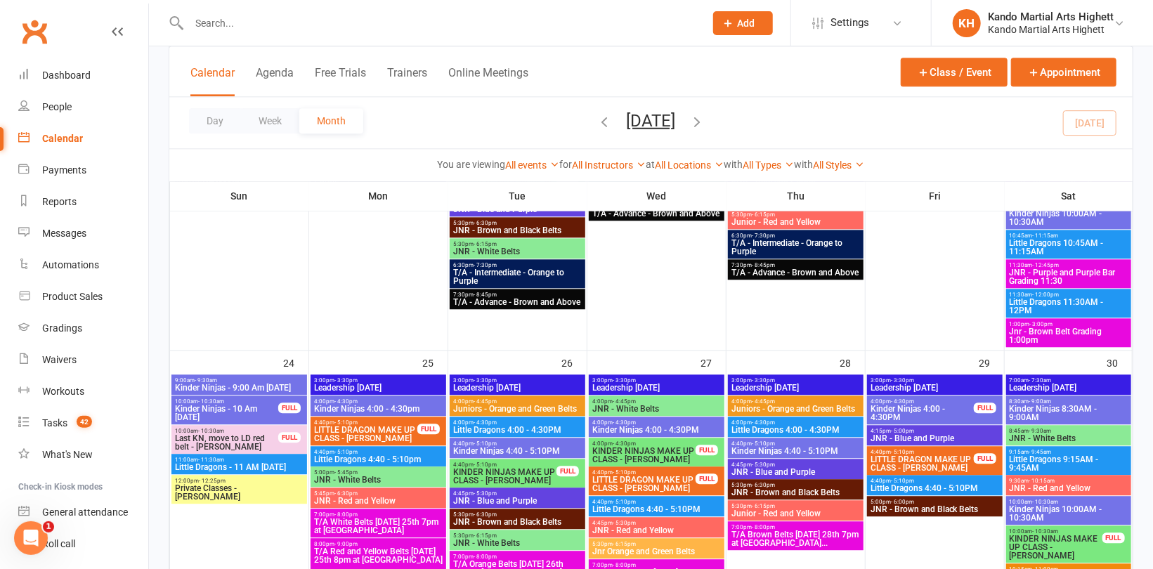
scroll to position [1827, 0]
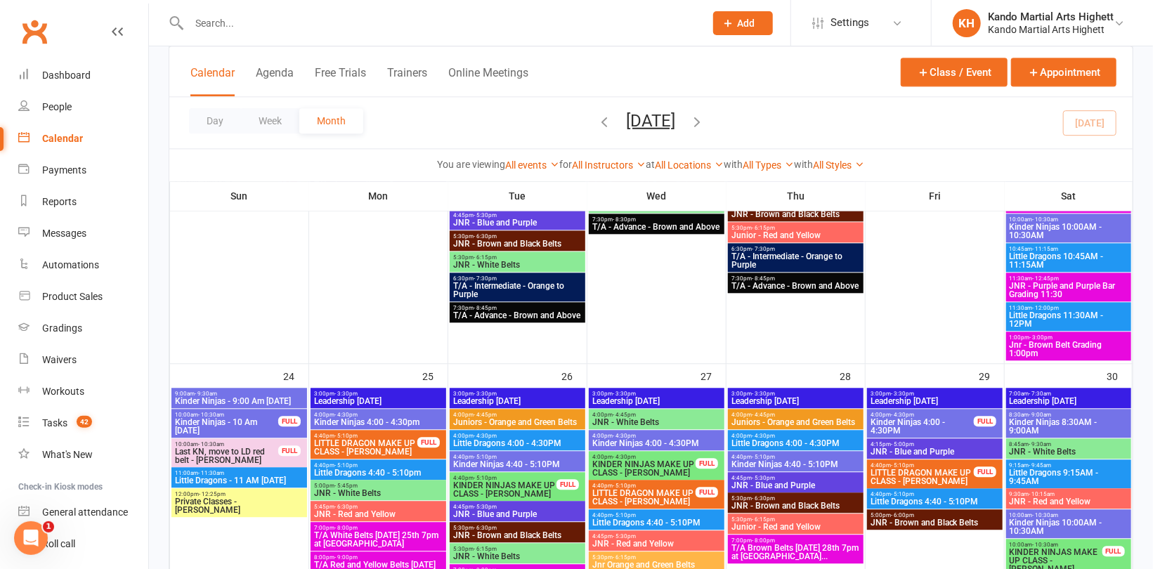
click at [1054, 353] on span "Jnr - Brown Belt Grading 1:00pm" at bounding box center [1068, 349] width 119 height 17
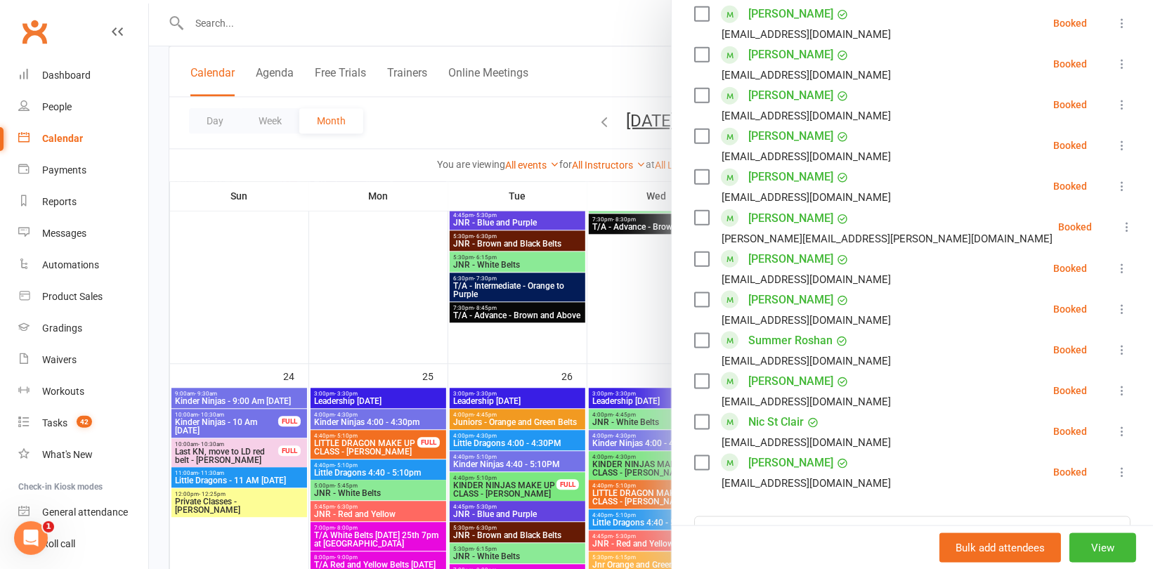
scroll to position [984, 0]
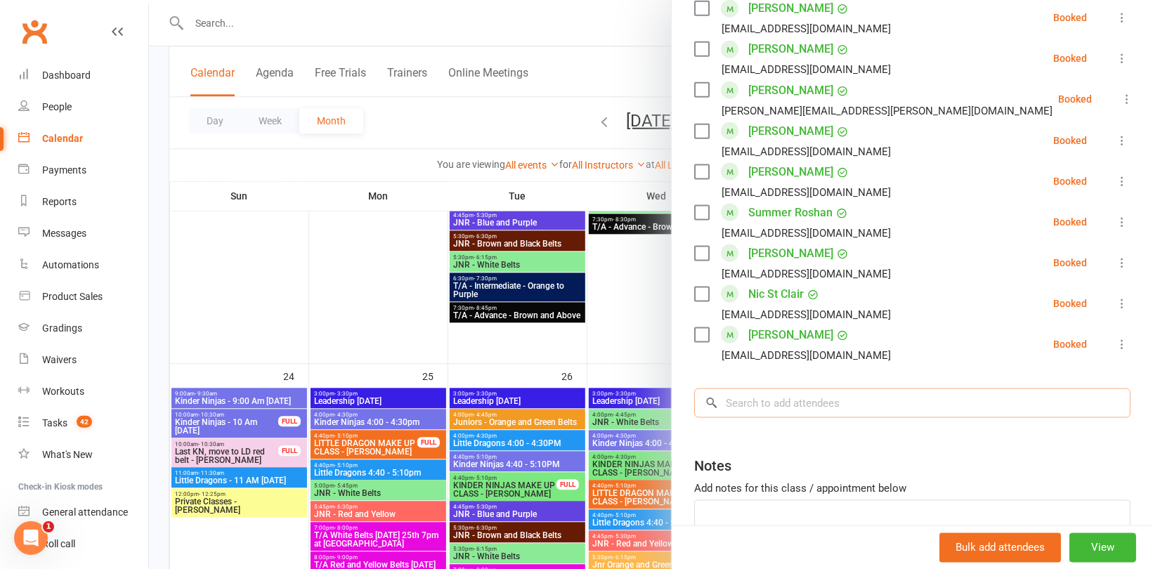
click at [785, 389] on input "search" at bounding box center [912, 404] width 436 height 30
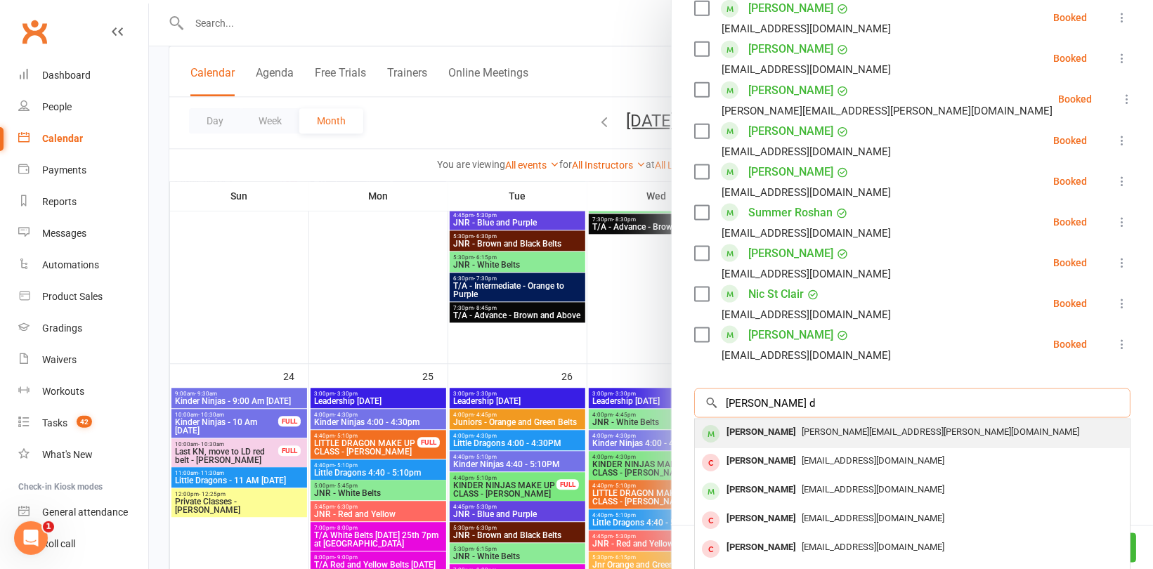
type input "[PERSON_NAME] d"
click at [802, 426] on span "[PERSON_NAME][EMAIL_ADDRESS][PERSON_NAME][DOMAIN_NAME]" at bounding box center [941, 431] width 278 height 11
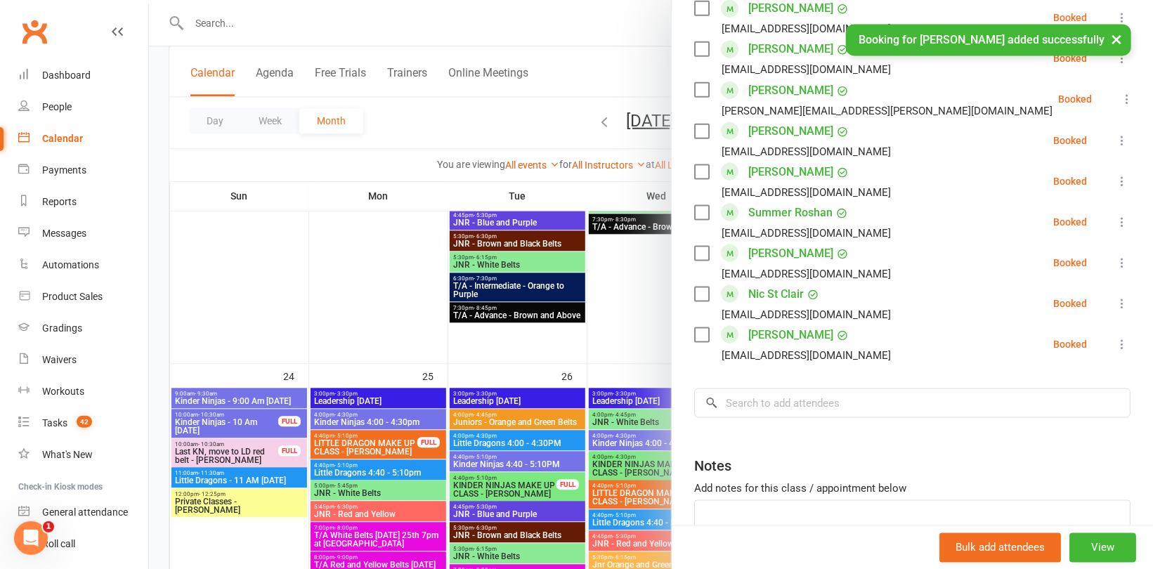
scroll to position [1024, 0]
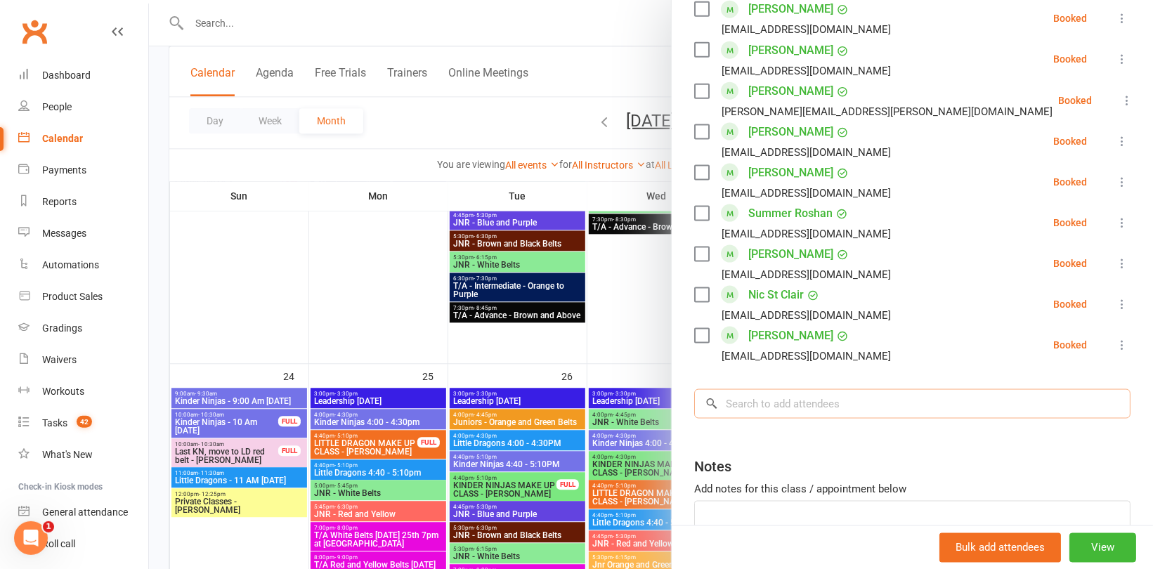
click at [780, 389] on input "search" at bounding box center [912, 404] width 436 height 30
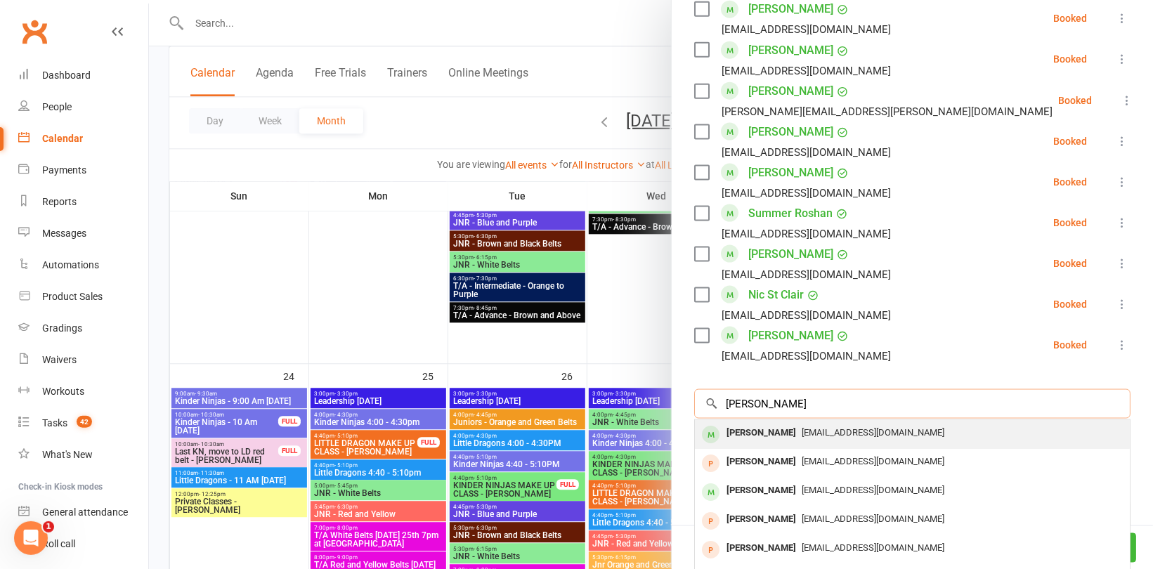
type input "[PERSON_NAME]"
click at [755, 423] on div "[PERSON_NAME]" at bounding box center [761, 433] width 81 height 20
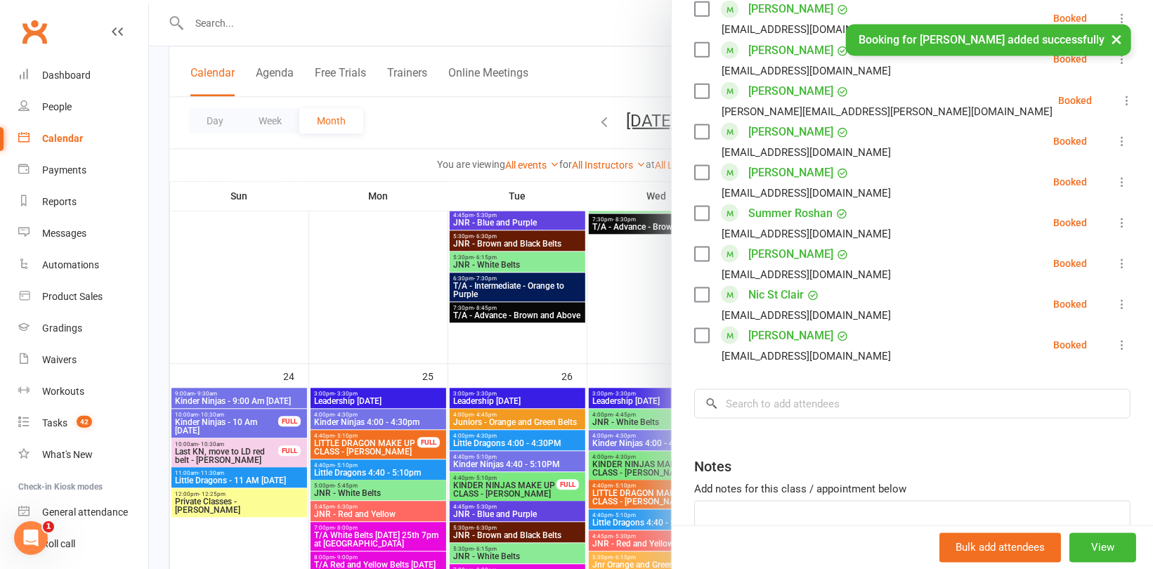
scroll to position [1064, 0]
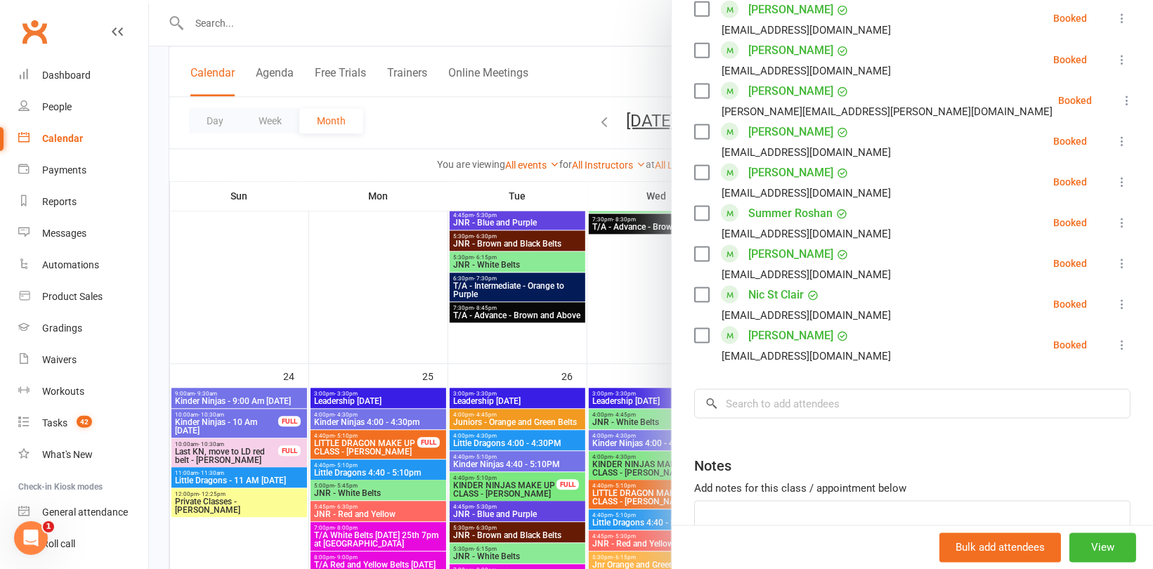
click at [375, 214] on div at bounding box center [651, 284] width 1004 height 569
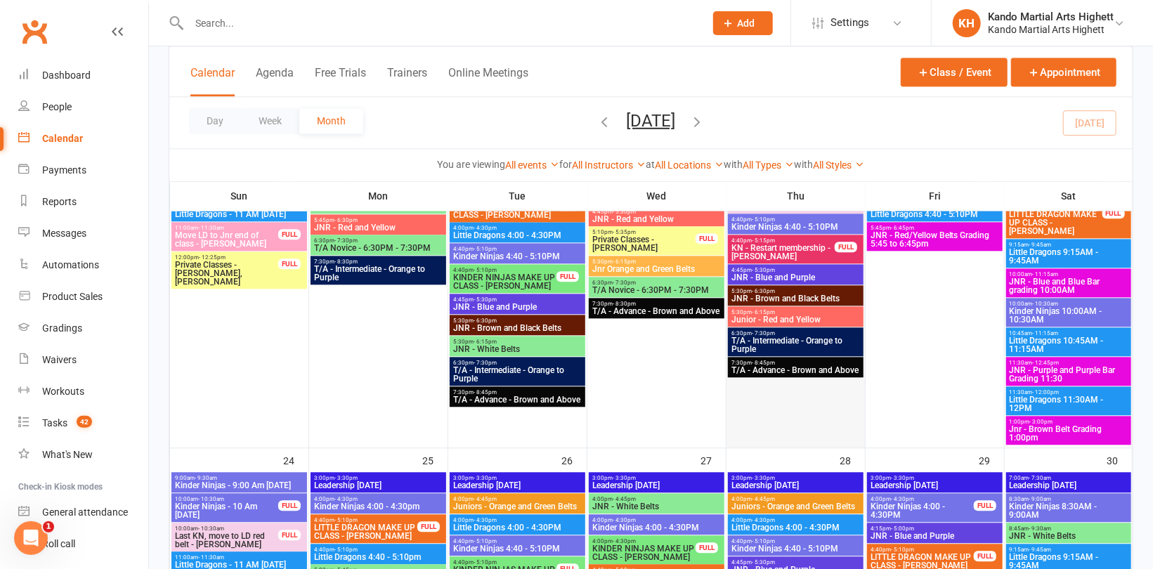
scroll to position [1616, 0]
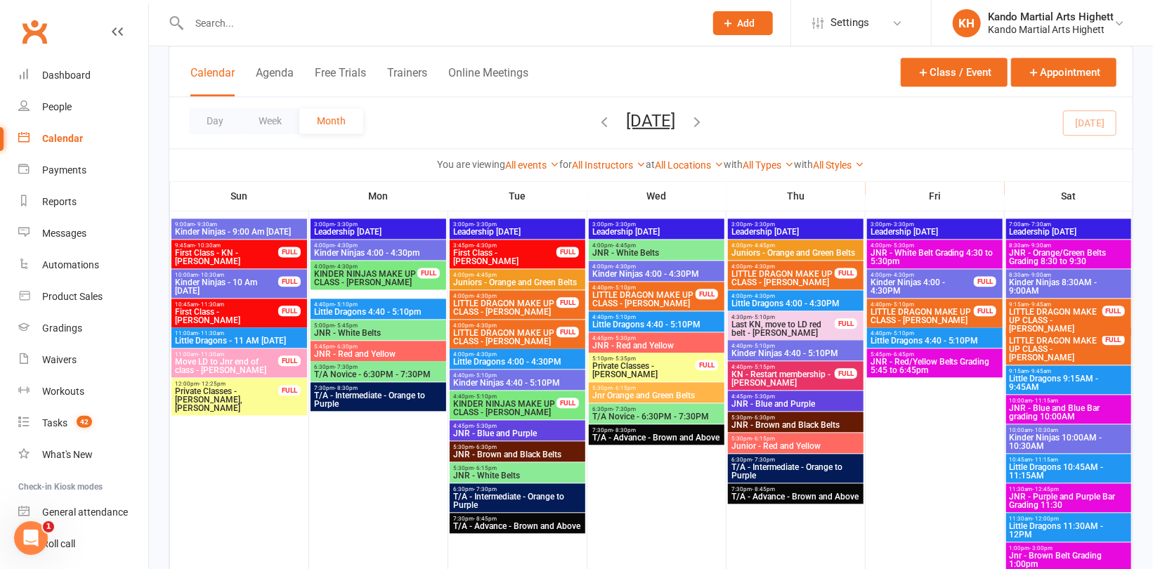
click at [940, 363] on span "JNR - Red/Yellow Belts Grading 5:45 to 6:45pm" at bounding box center [935, 366] width 130 height 17
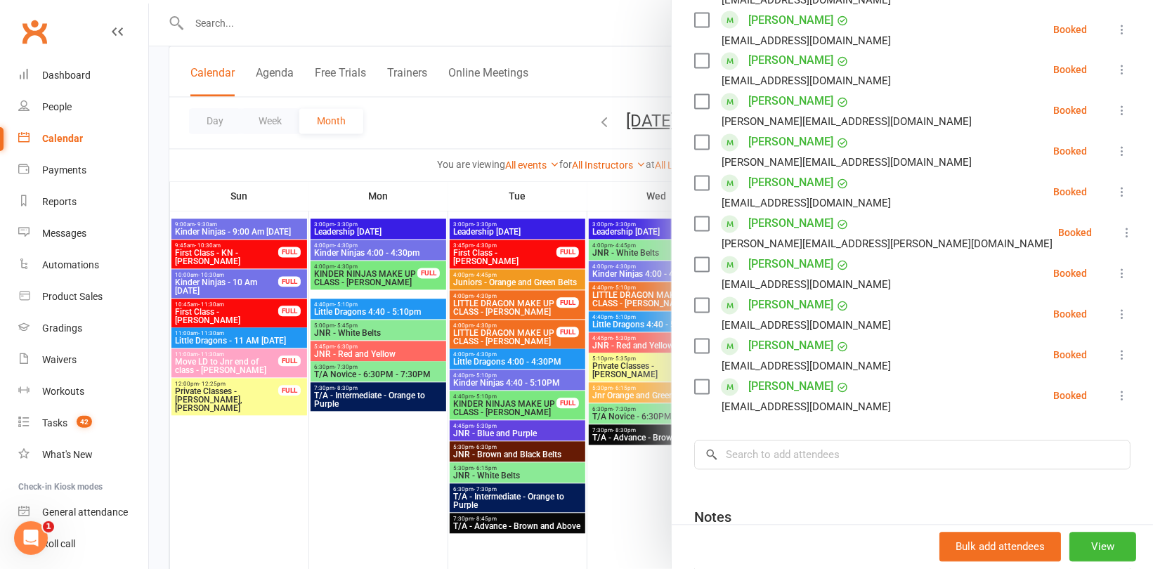
scroll to position [1618, 0]
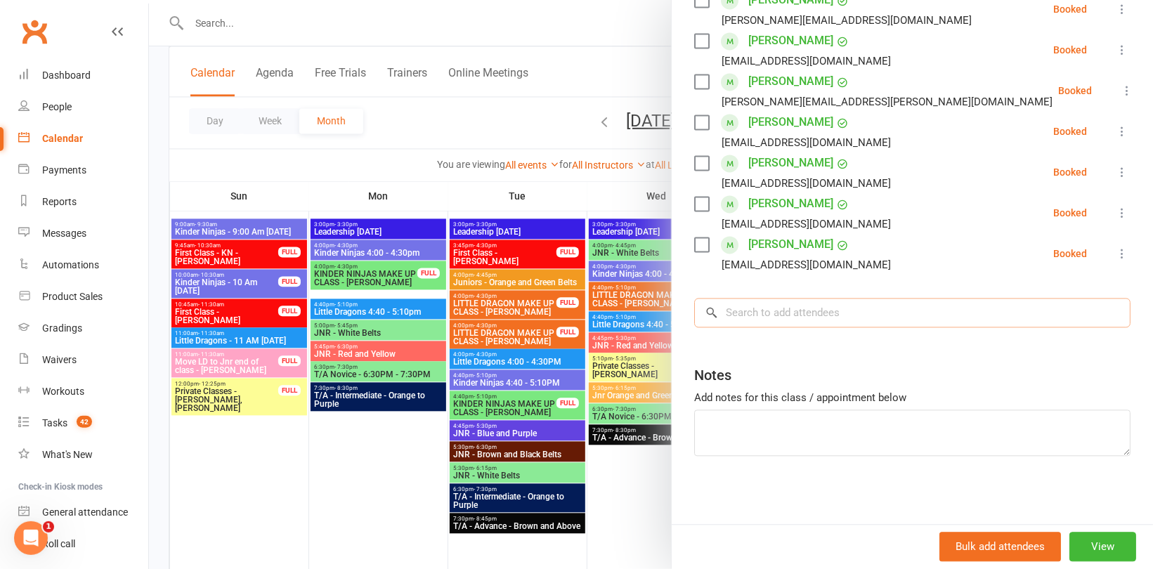
click at [777, 310] on input "search" at bounding box center [912, 313] width 436 height 30
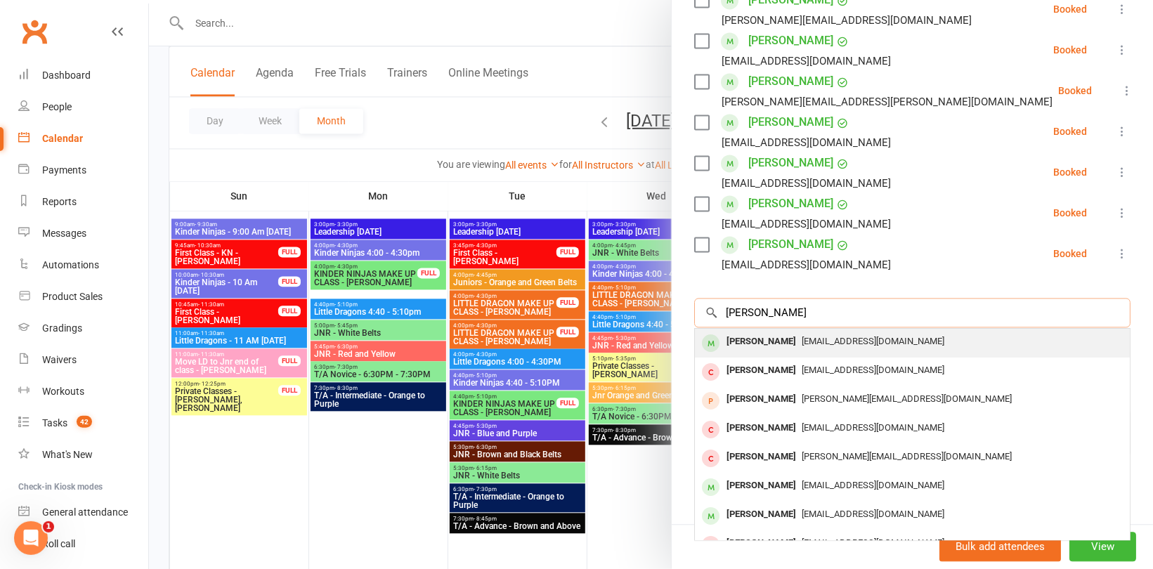
type input "[PERSON_NAME]"
click at [764, 337] on div "[PERSON_NAME]" at bounding box center [761, 342] width 81 height 20
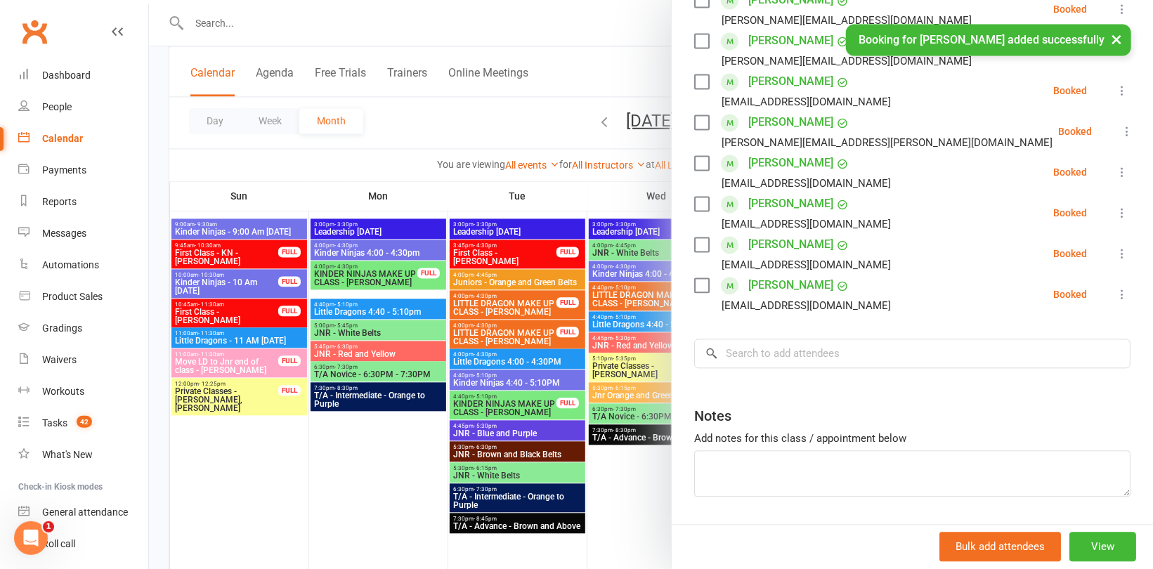
scroll to position [1659, 0]
